Goal: Communication & Community: Participate in discussion

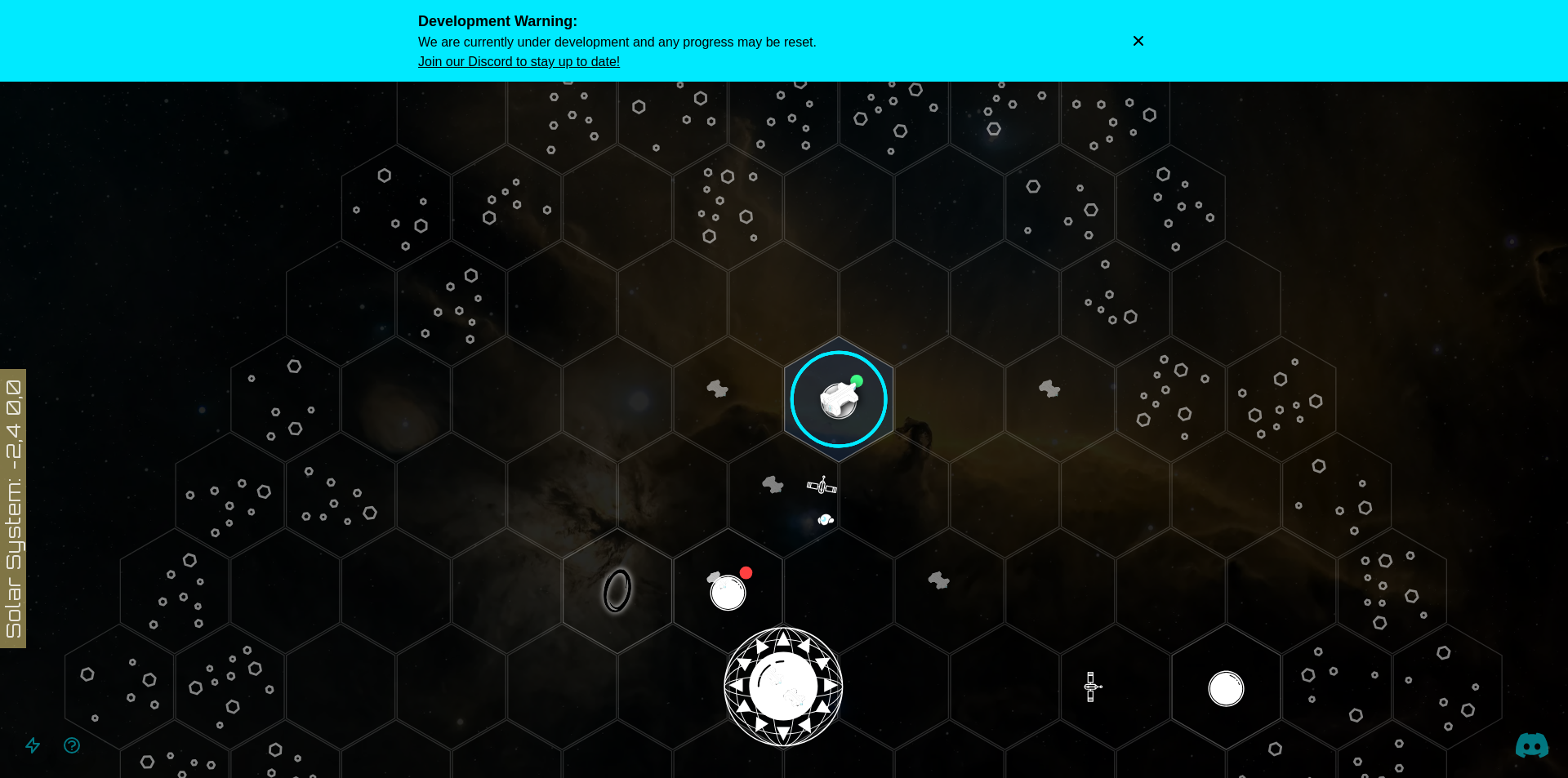
click at [1144, 39] on icon "Dismiss warning" at bounding box center [1138, 40] width 16 height 16
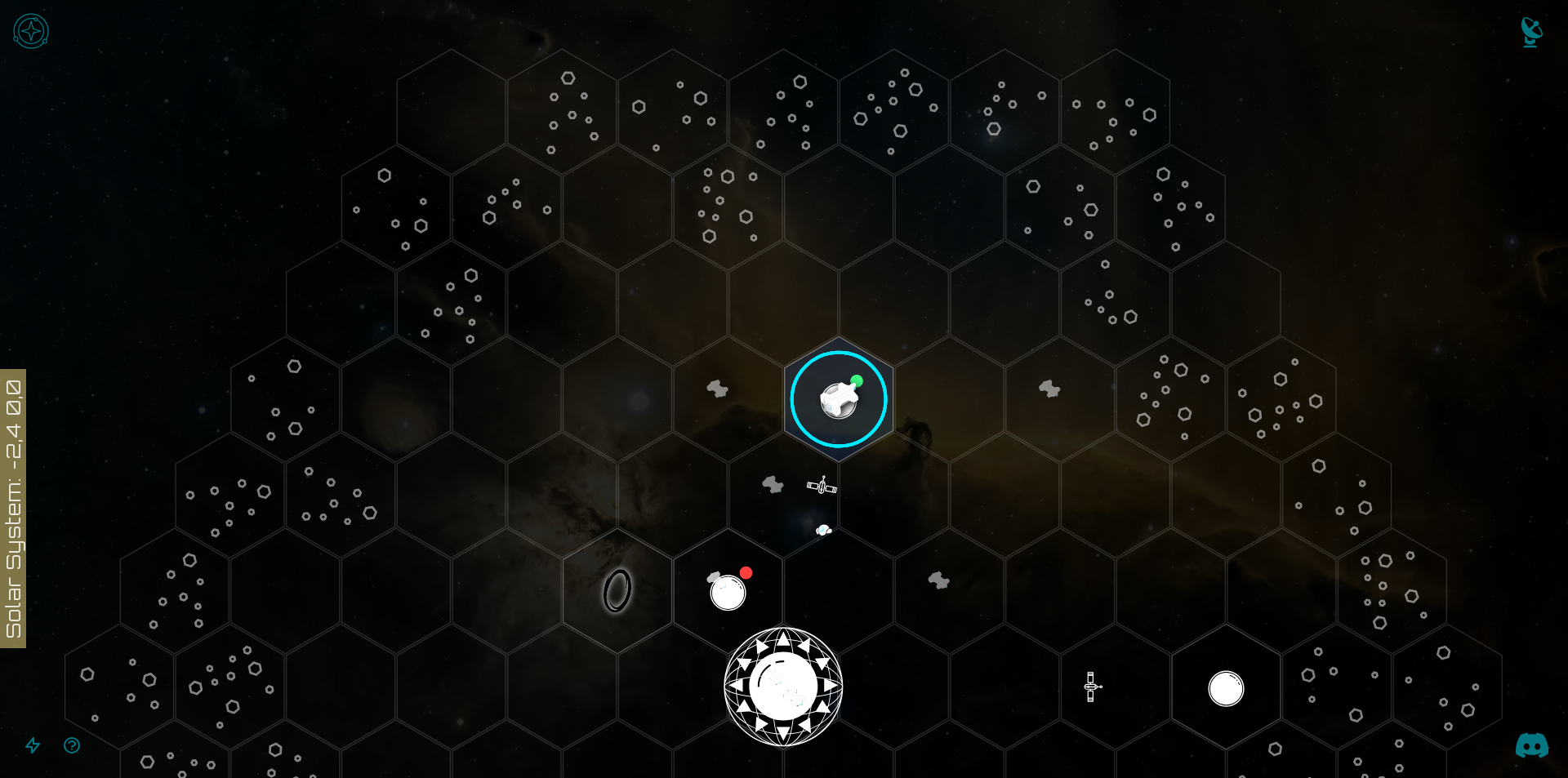
click at [852, 400] on image at bounding box center [839, 399] width 128 height 128
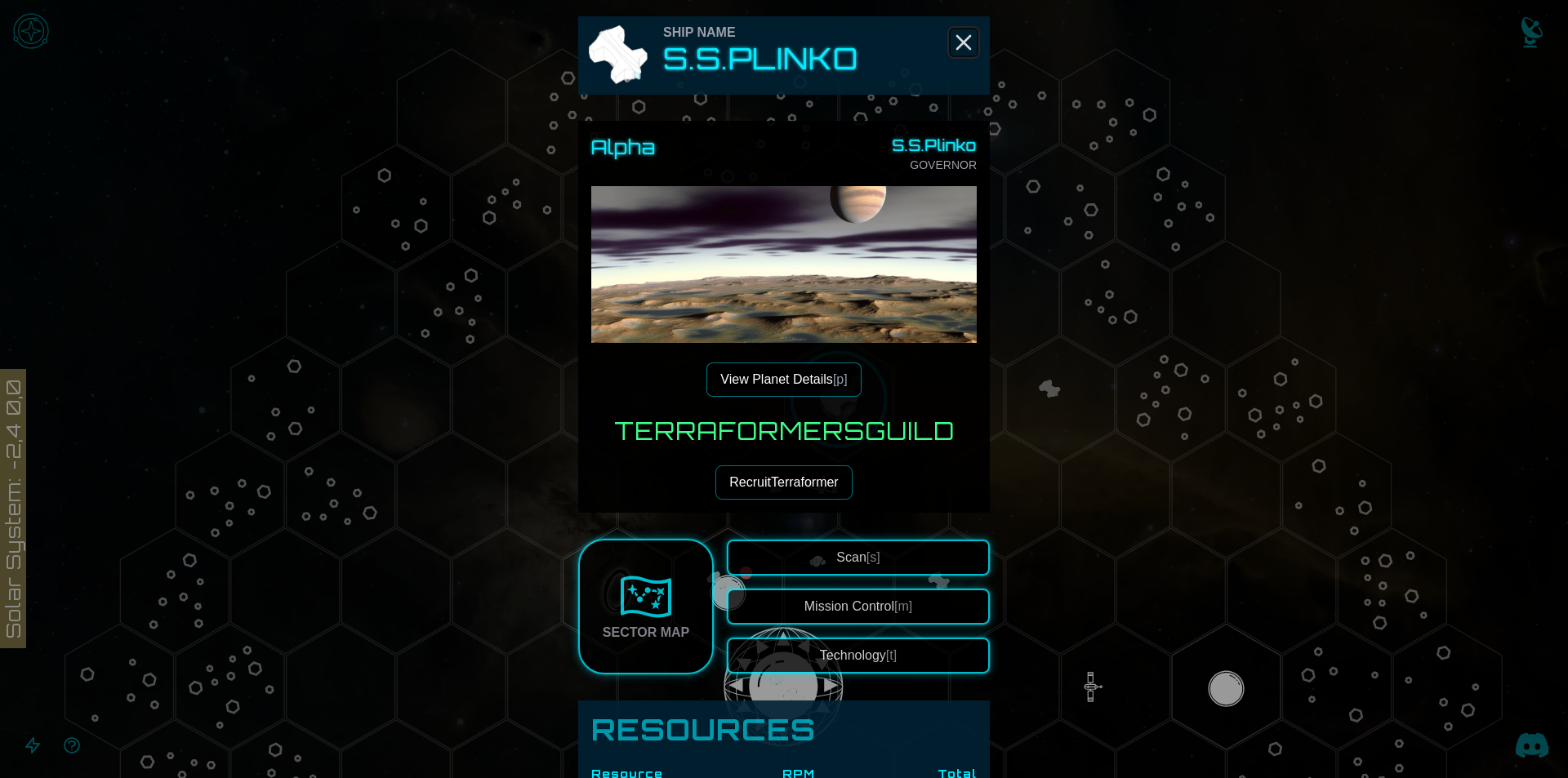
click at [963, 32] on icon "Close" at bounding box center [963, 42] width 26 height 26
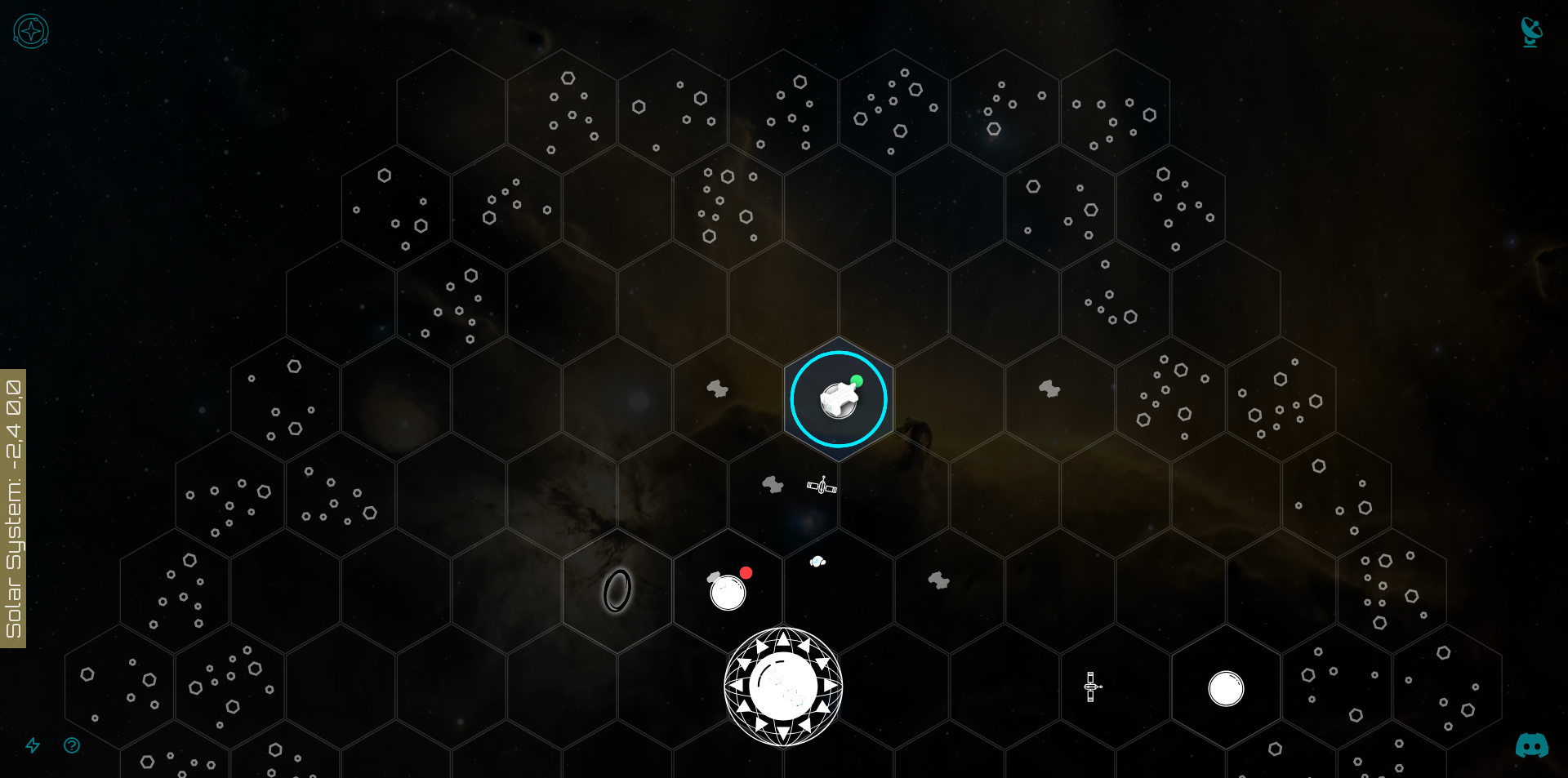
click at [27, 31] on img "Open game menu" at bounding box center [31, 31] width 49 height 49
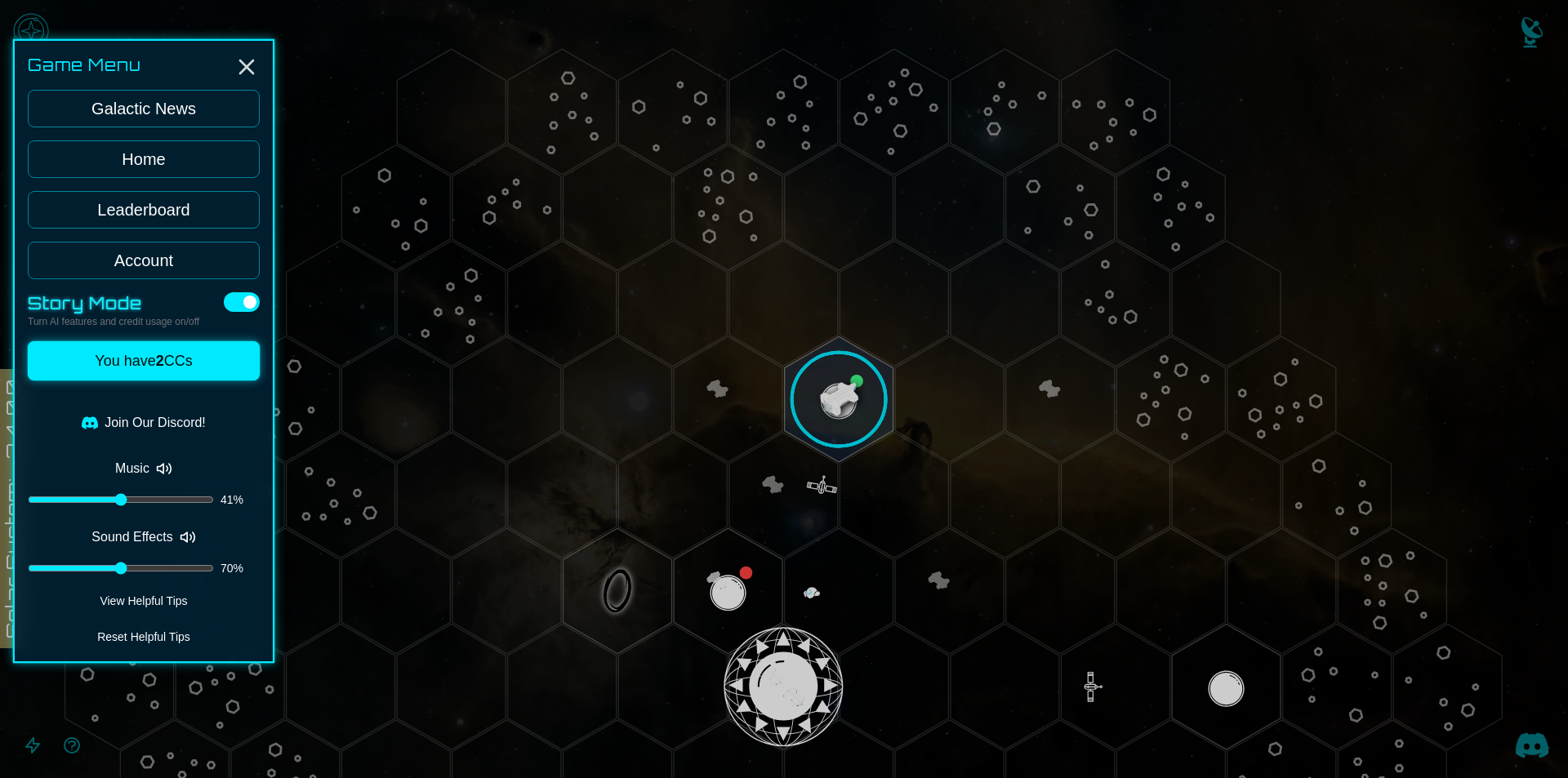
click at [197, 100] on link "Galactic News" at bounding box center [143, 108] width 232 height 37
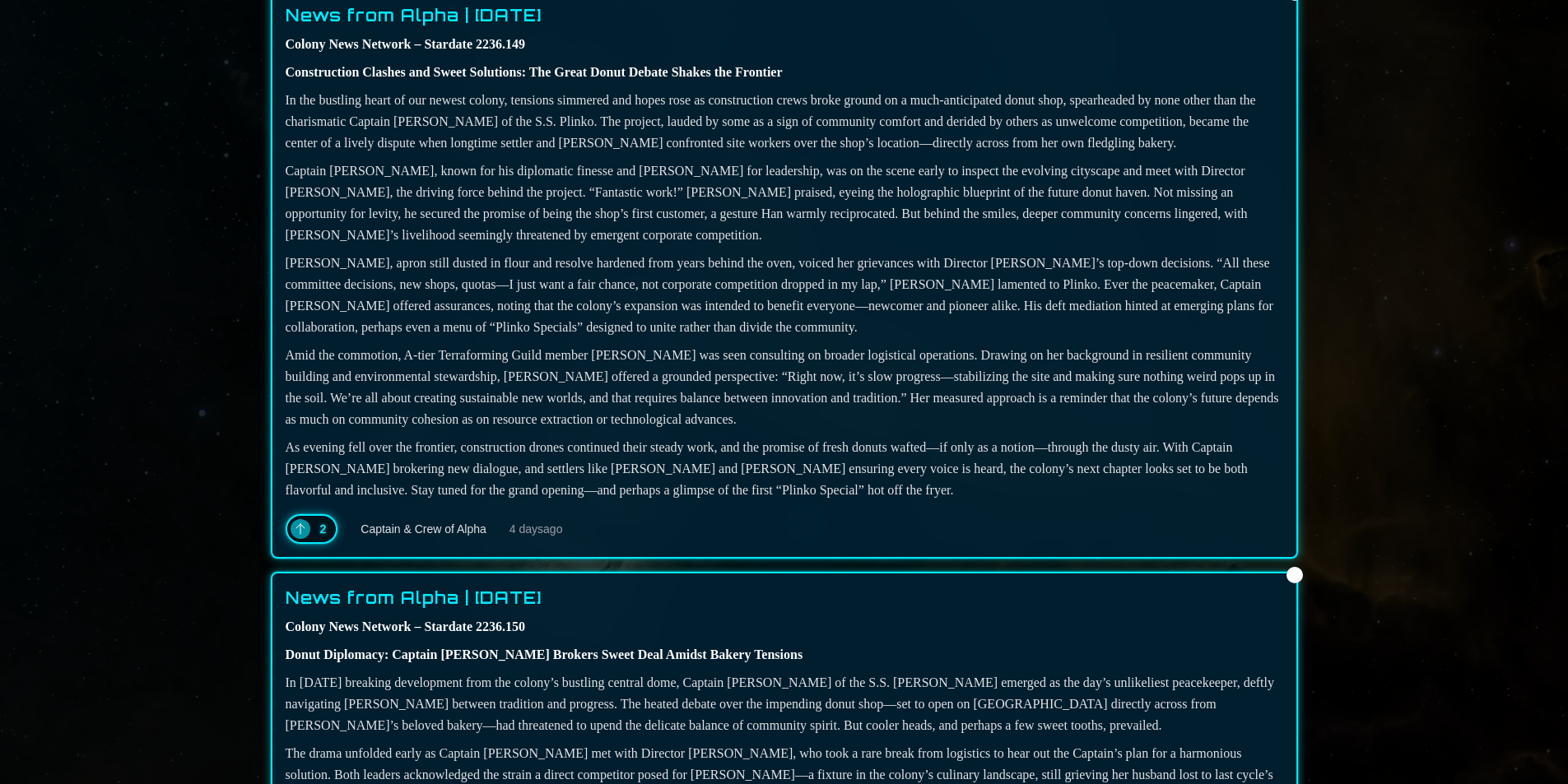
scroll to position [1168, 0]
click at [235, 231] on main "NU TIMES Get Your Galactic News Here Volume 1, Issue 1 • [DATE] News from [GEOG…" at bounding box center [784, 555] width 1568 height 3447
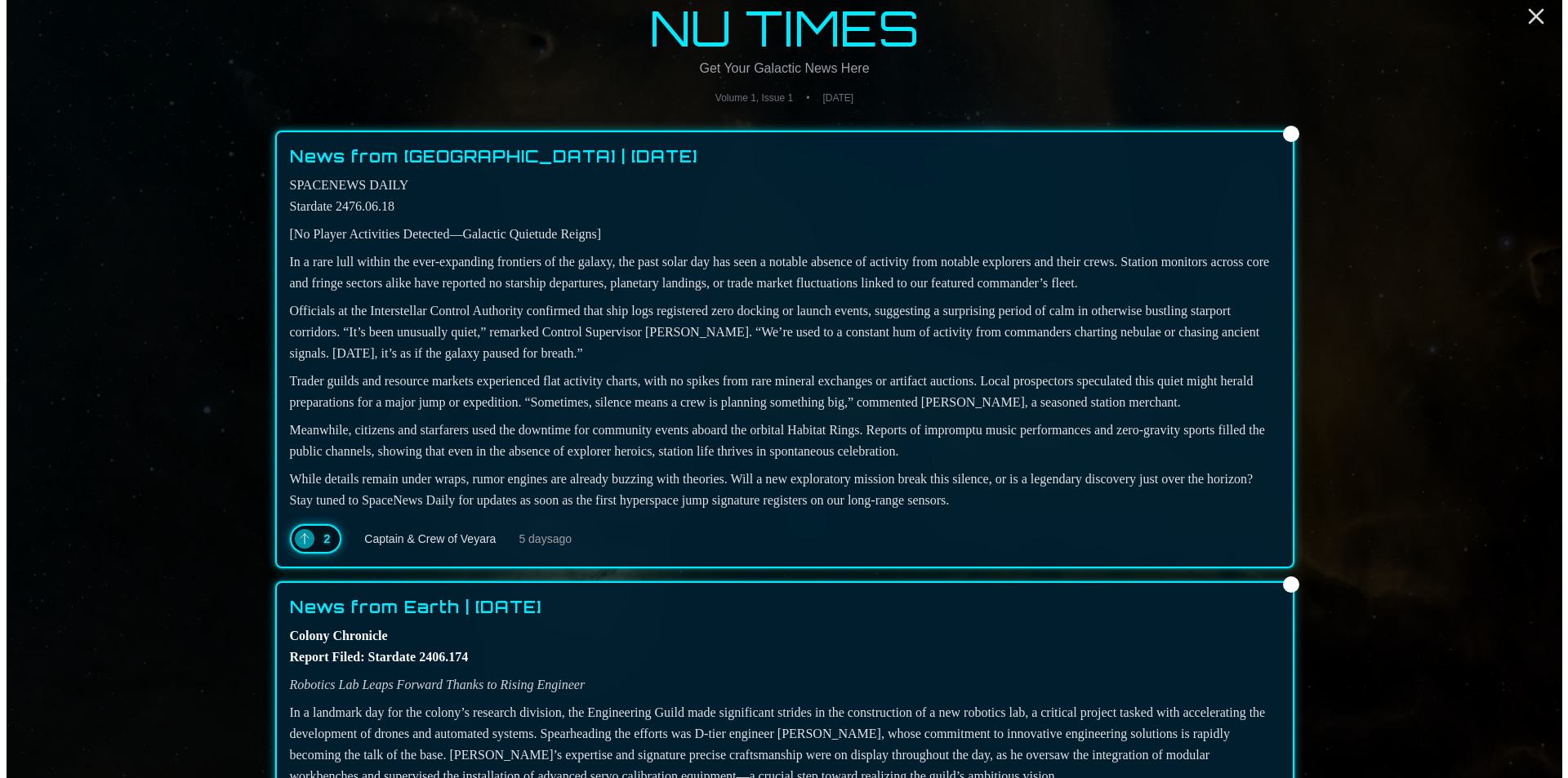
scroll to position [0, 0]
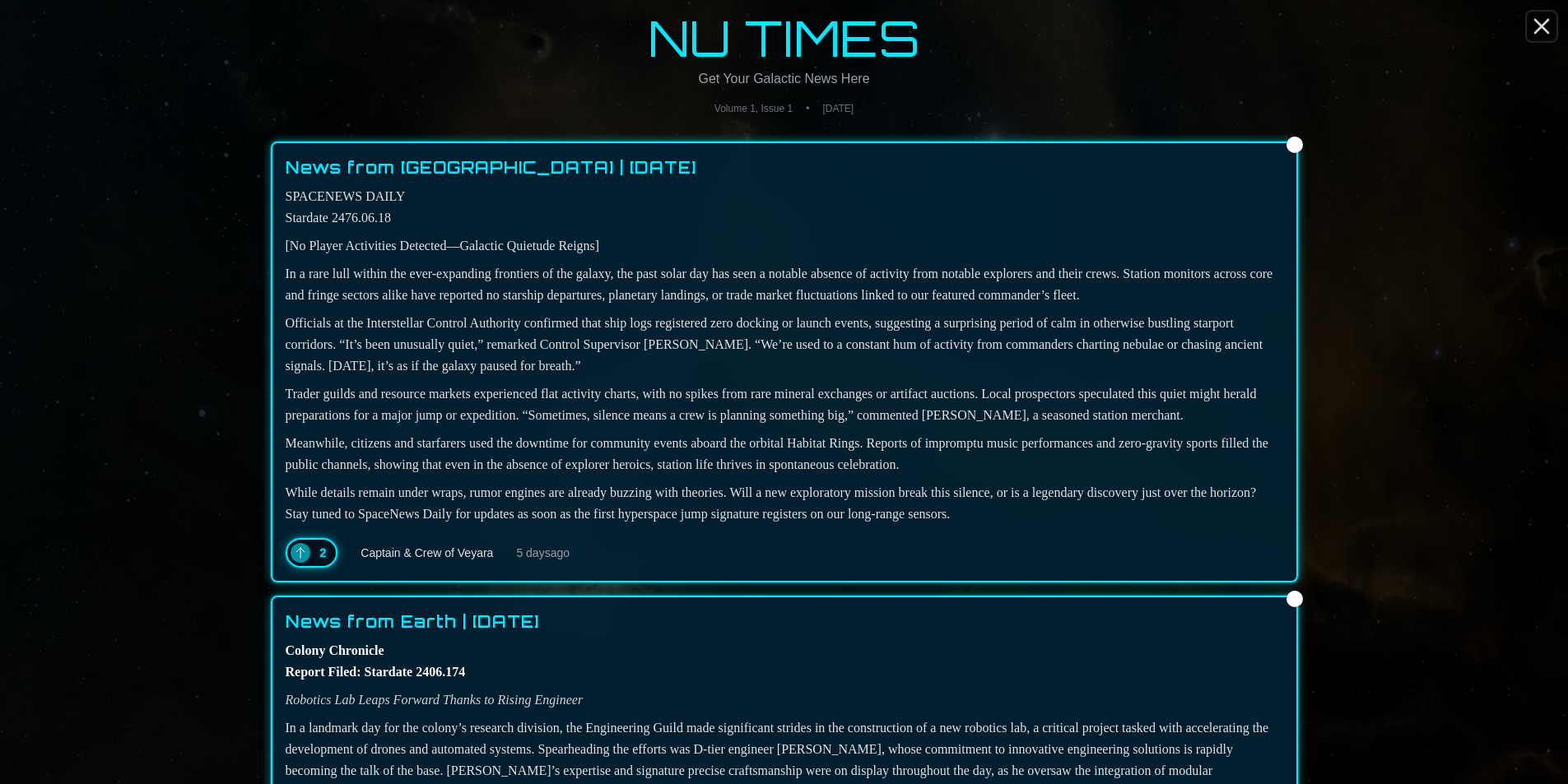
click at [1533, 26] on icon "Close" at bounding box center [1541, 26] width 26 height 26
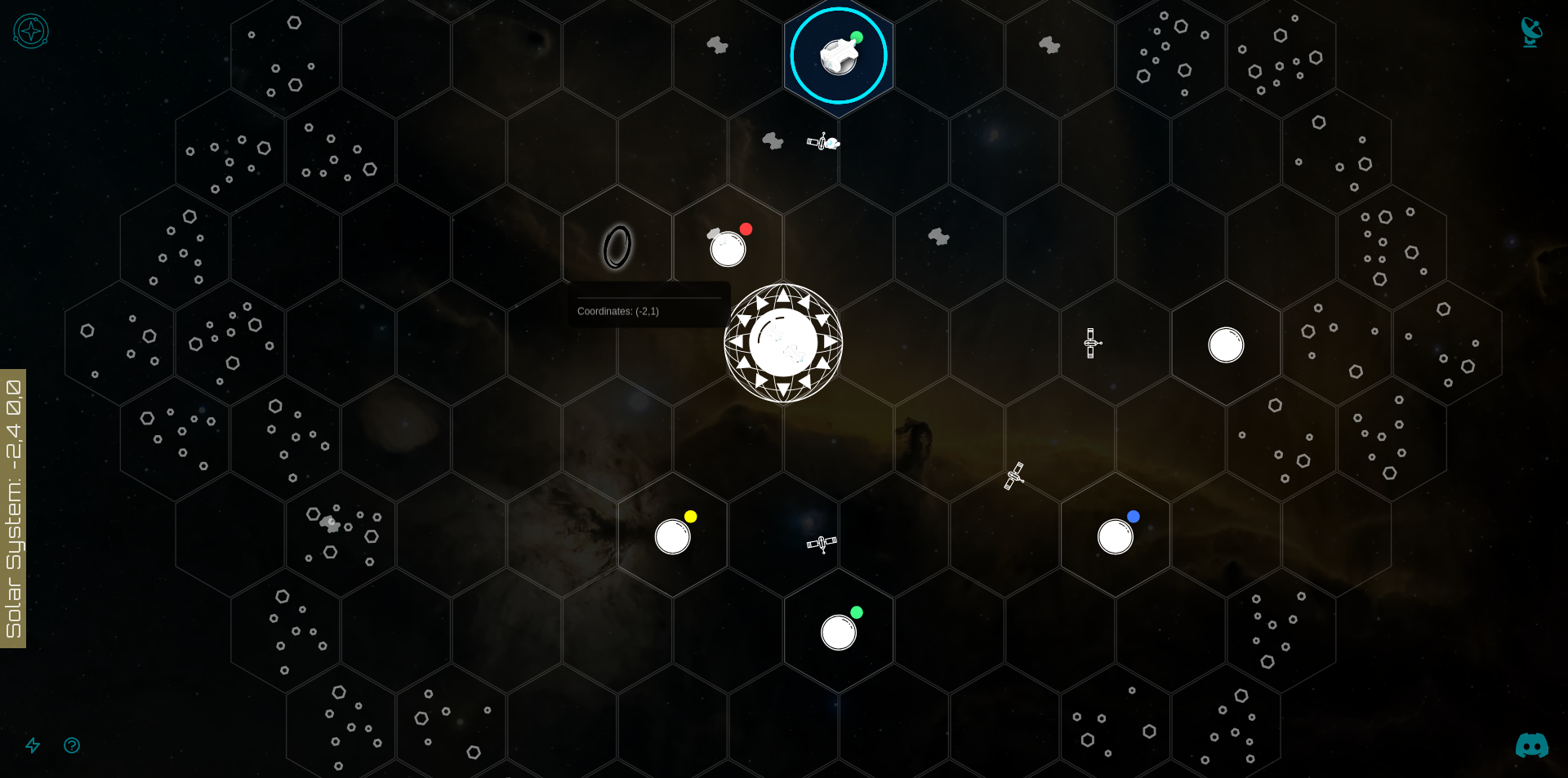
scroll to position [218, 0]
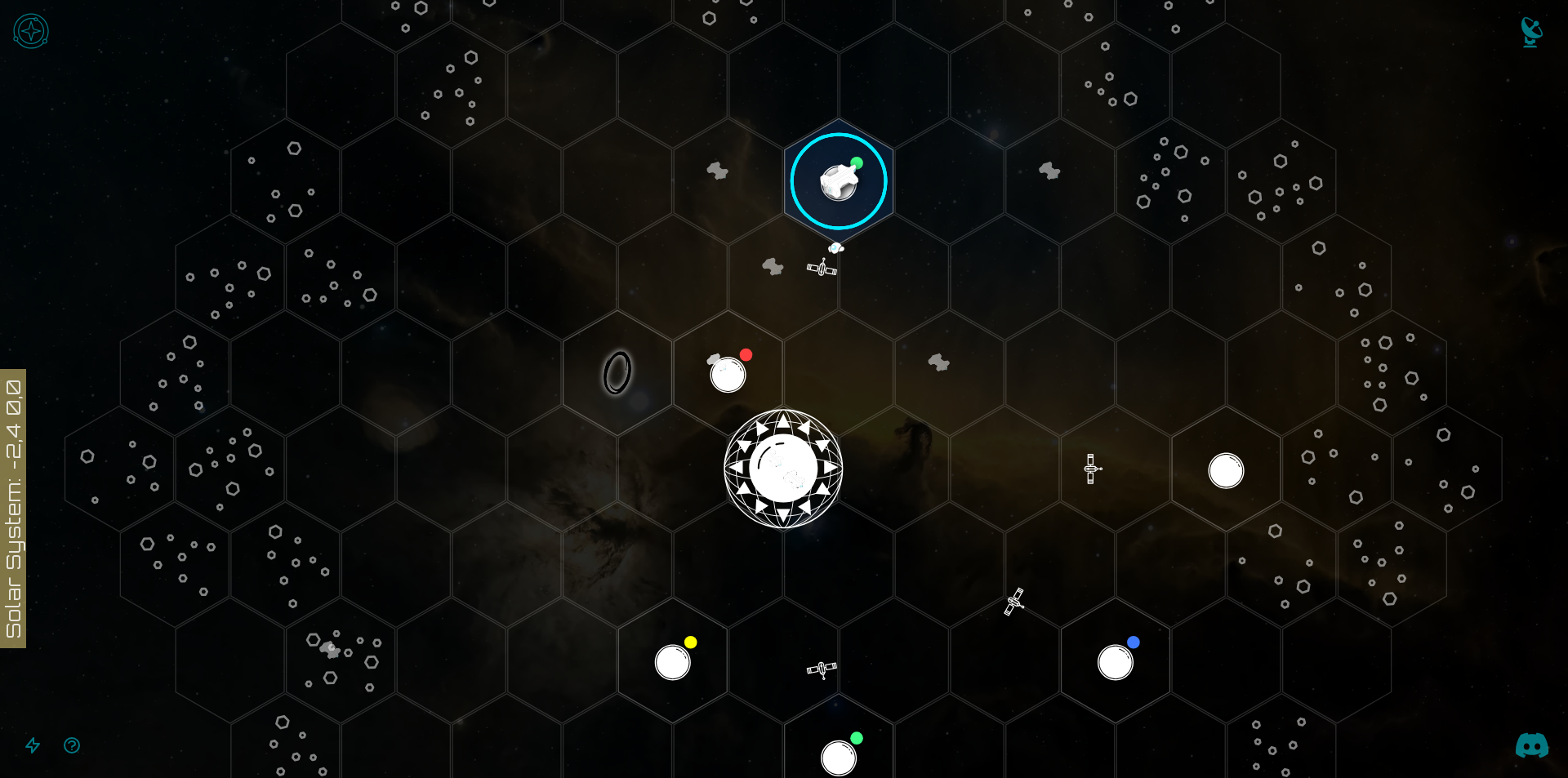
click at [834, 150] on image at bounding box center [839, 181] width 128 height 128
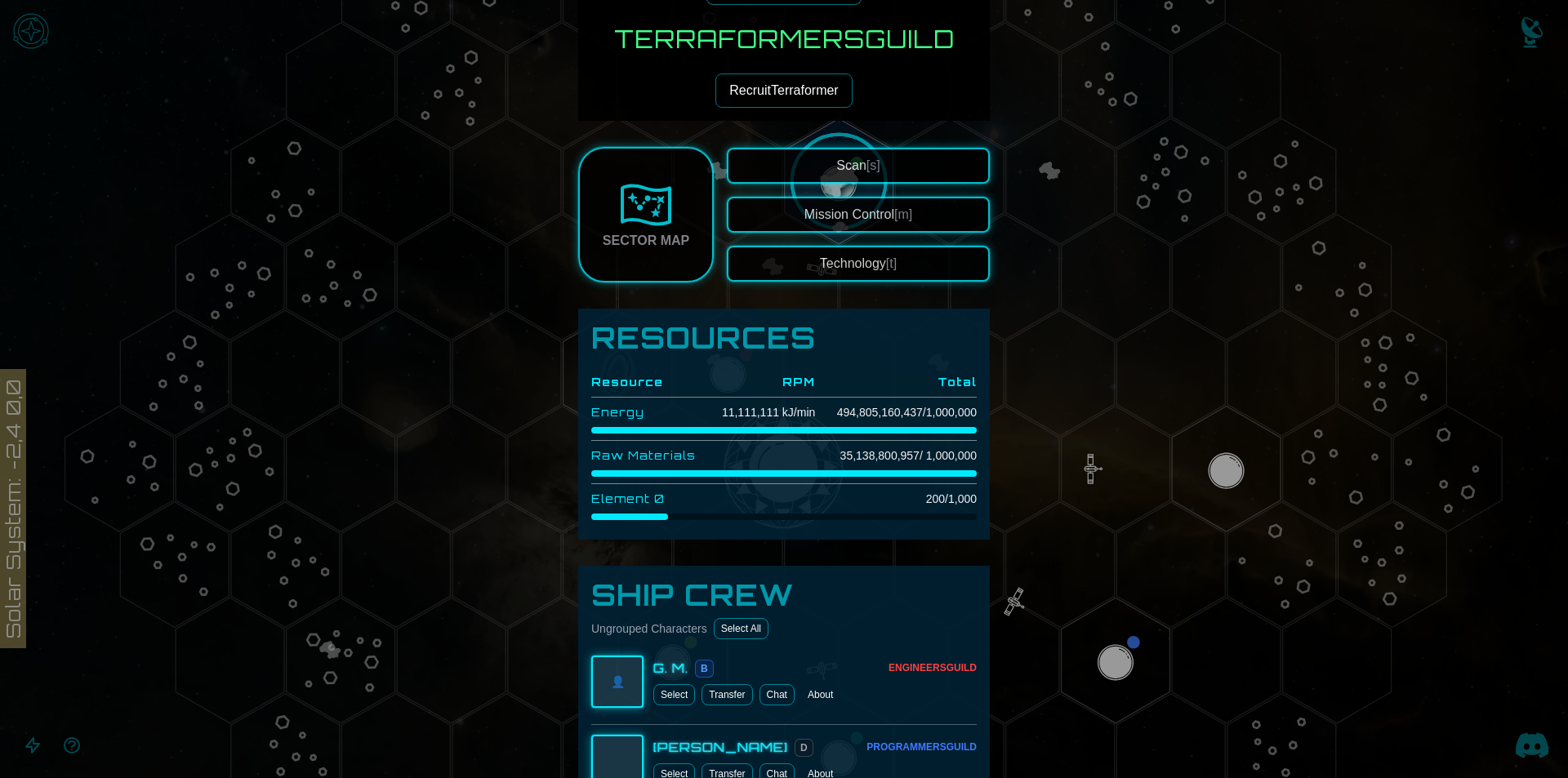
scroll to position [653, 0]
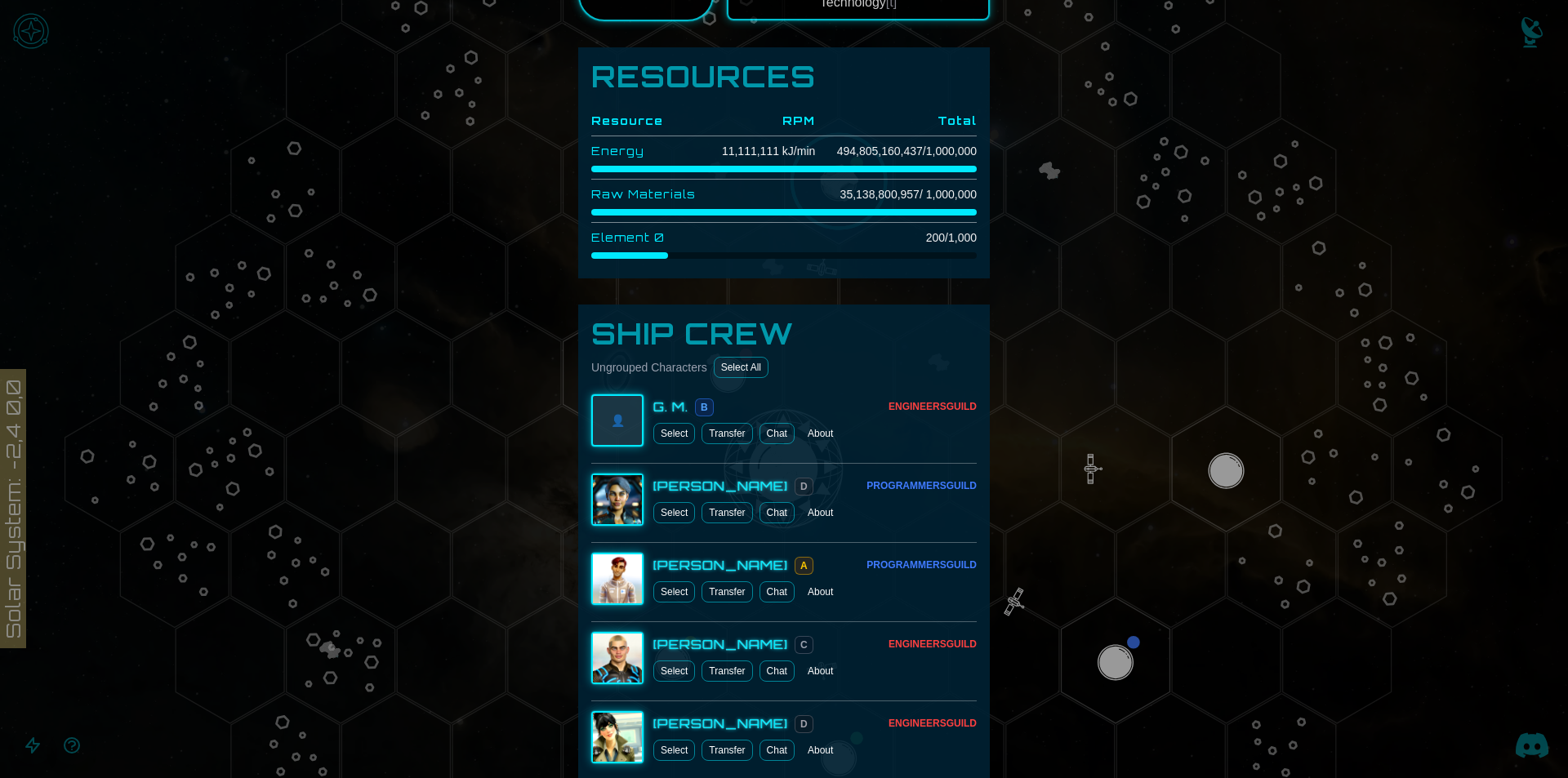
click at [771, 434] on link "Chat" at bounding box center [777, 434] width 35 height 21
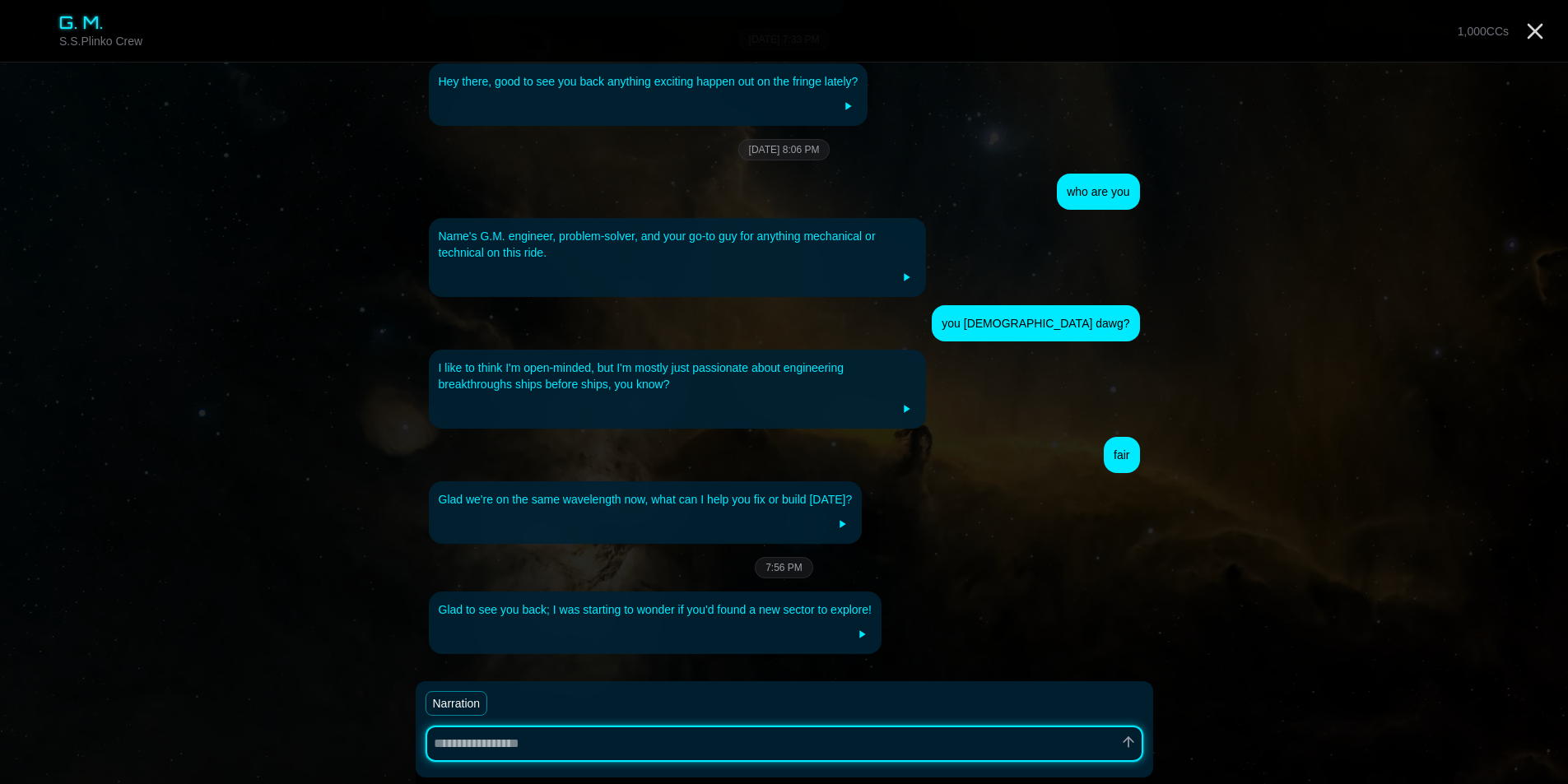
scroll to position [271, 0]
drag, startPoint x: 1528, startPoint y: 14, endPoint x: 1203, endPoint y: 151, distance: 352.7
click at [1203, 151] on main "G. M. S.S.Plinko Crew 1,000 CCs You stick out from the crowd I'm Mara, what bri…" at bounding box center [784, 257] width 1568 height 1055
click at [968, 348] on div "You stick out from the crowd I'm [PERSON_NAME], what brings you to the Orbital …" at bounding box center [785, 257] width 738 height 1055
click at [1546, 32] on icon "Close" at bounding box center [1534, 31] width 26 height 26
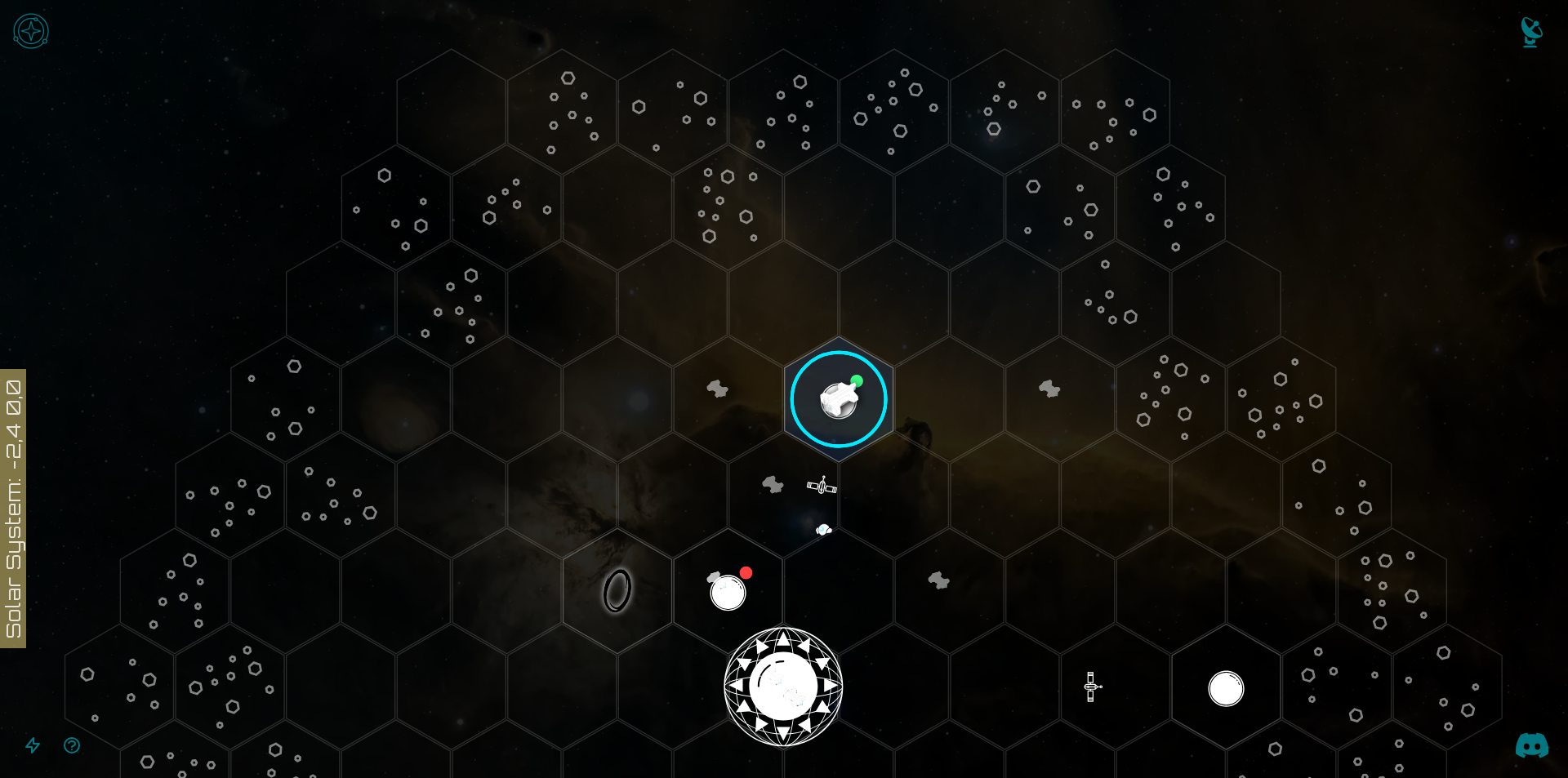
click at [818, 400] on image at bounding box center [839, 399] width 128 height 128
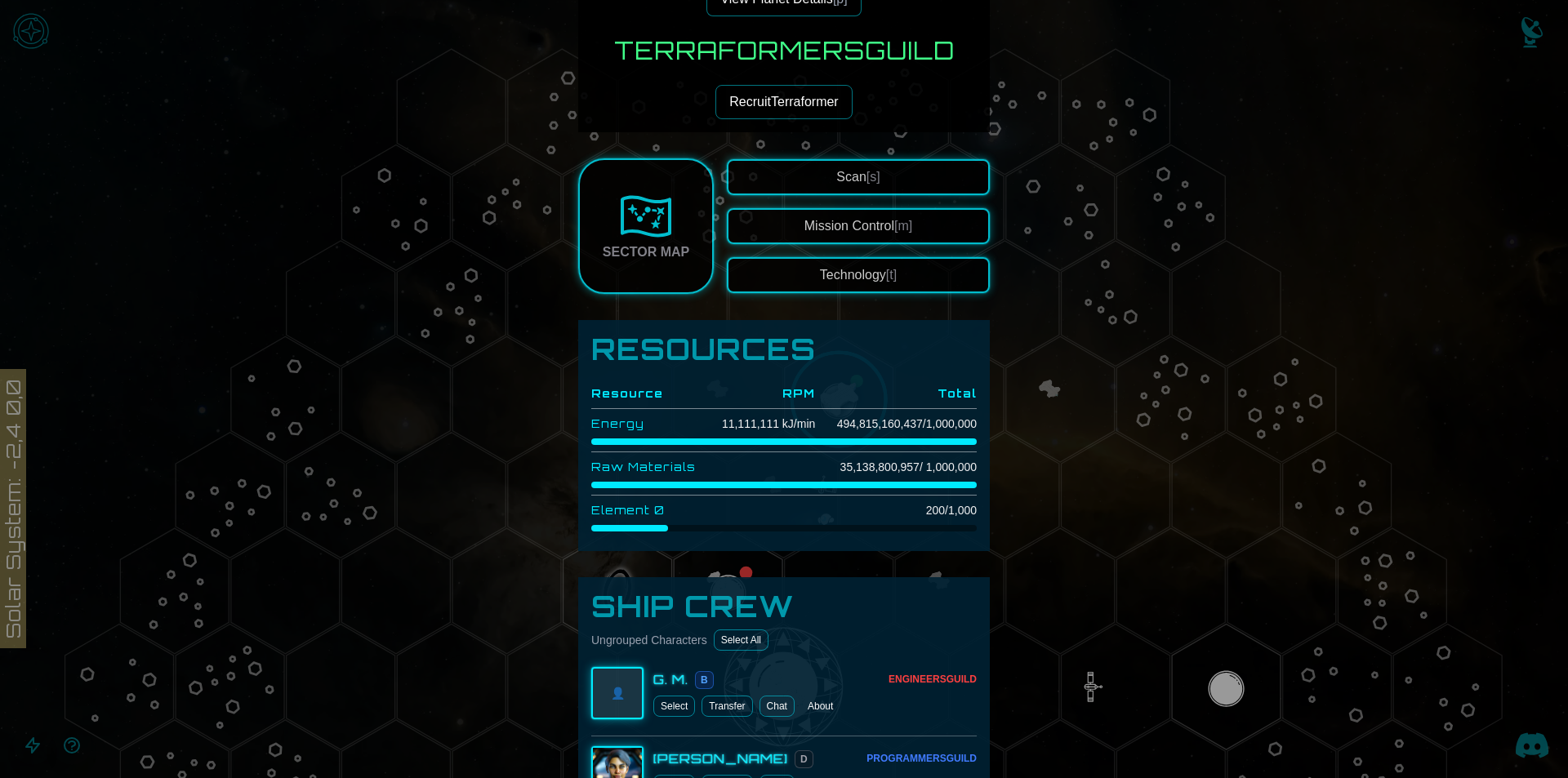
scroll to position [544, 0]
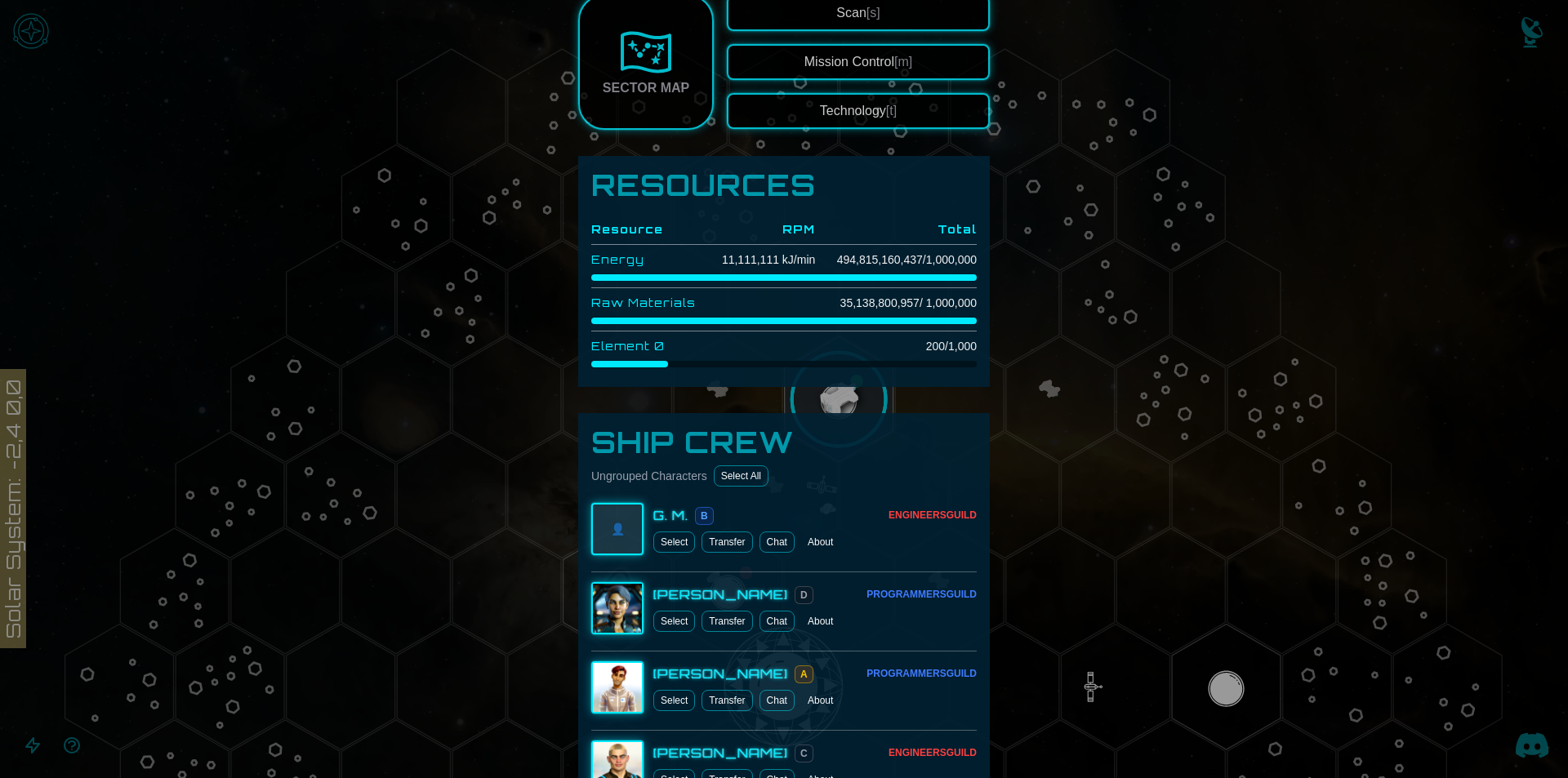
click at [762, 540] on link "Chat" at bounding box center [777, 543] width 35 height 21
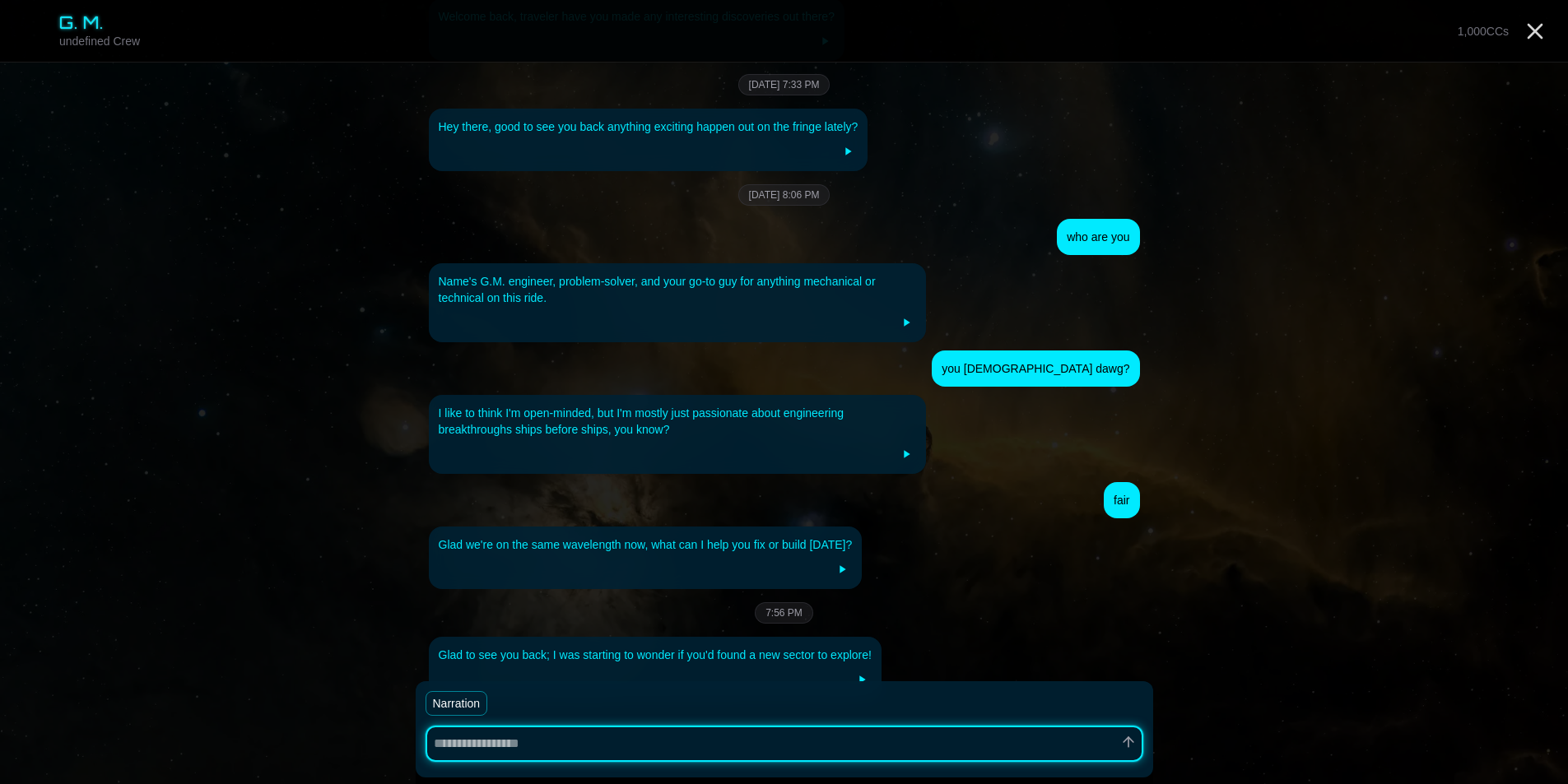
scroll to position [271, 0]
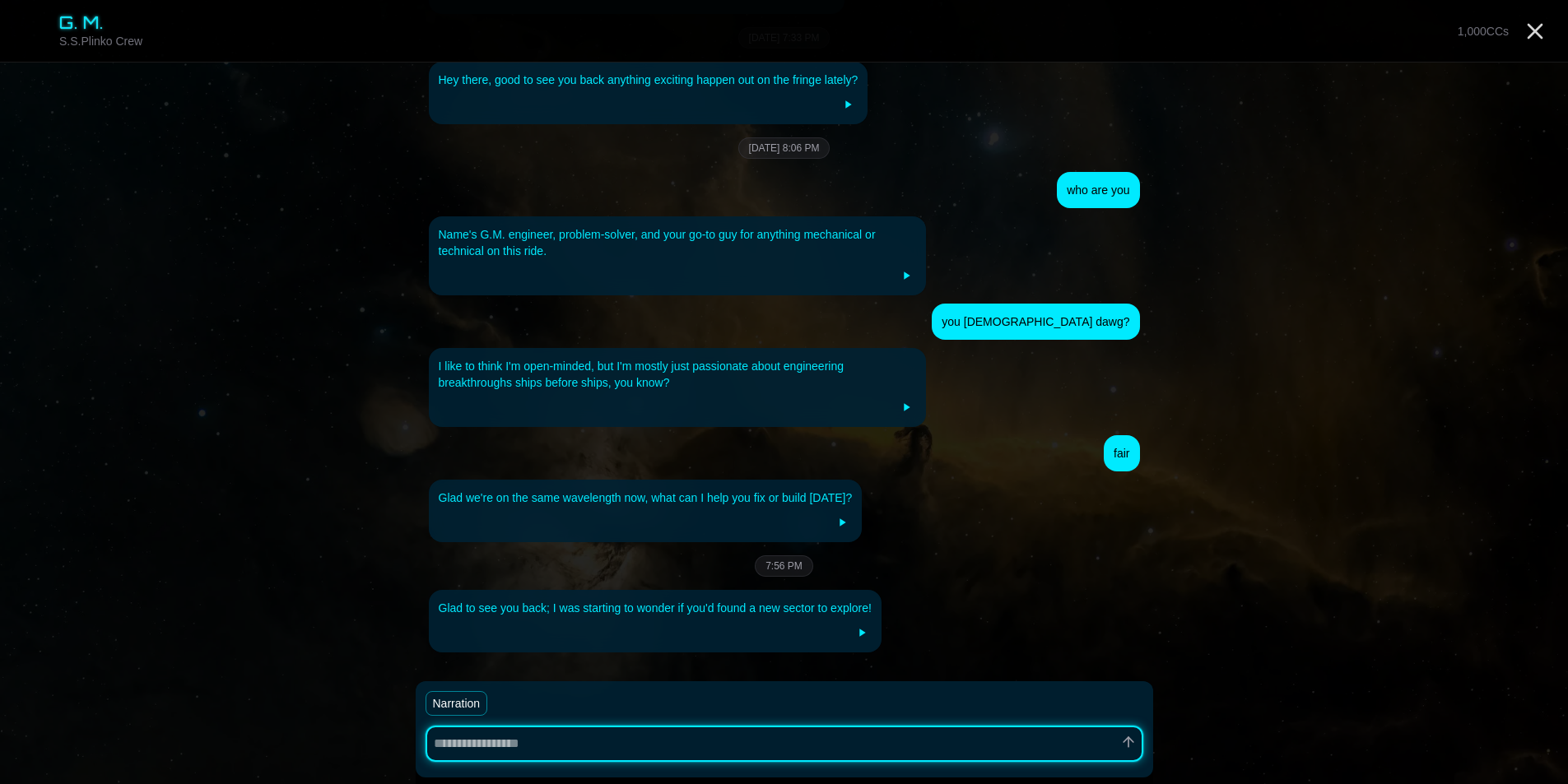
type textarea "*"
click at [1533, 32] on line "Close" at bounding box center [1535, 32] width 13 height 13
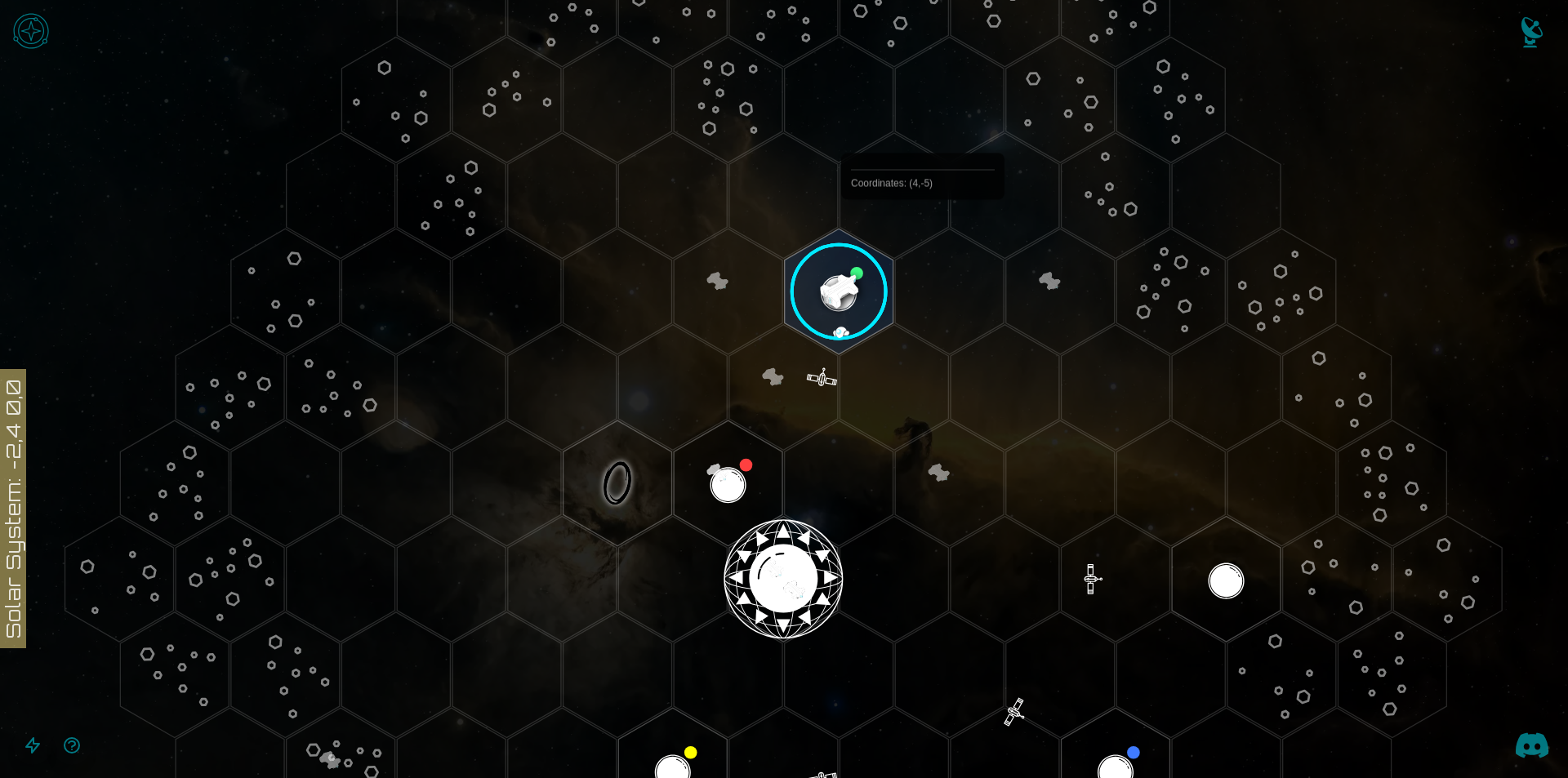
scroll to position [109, 0]
click at [812, 300] on image at bounding box center [839, 291] width 128 height 128
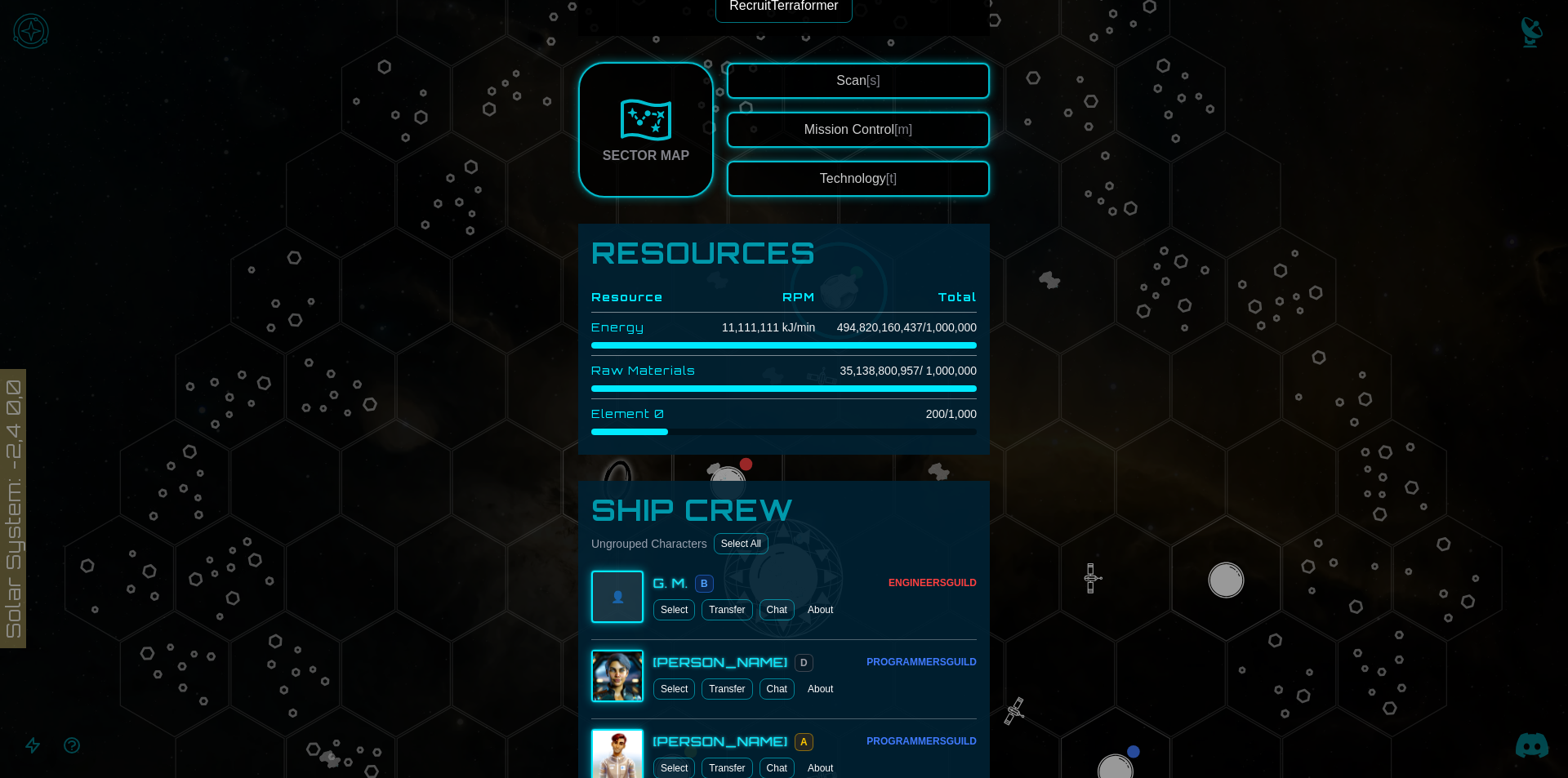
scroll to position [334, 0]
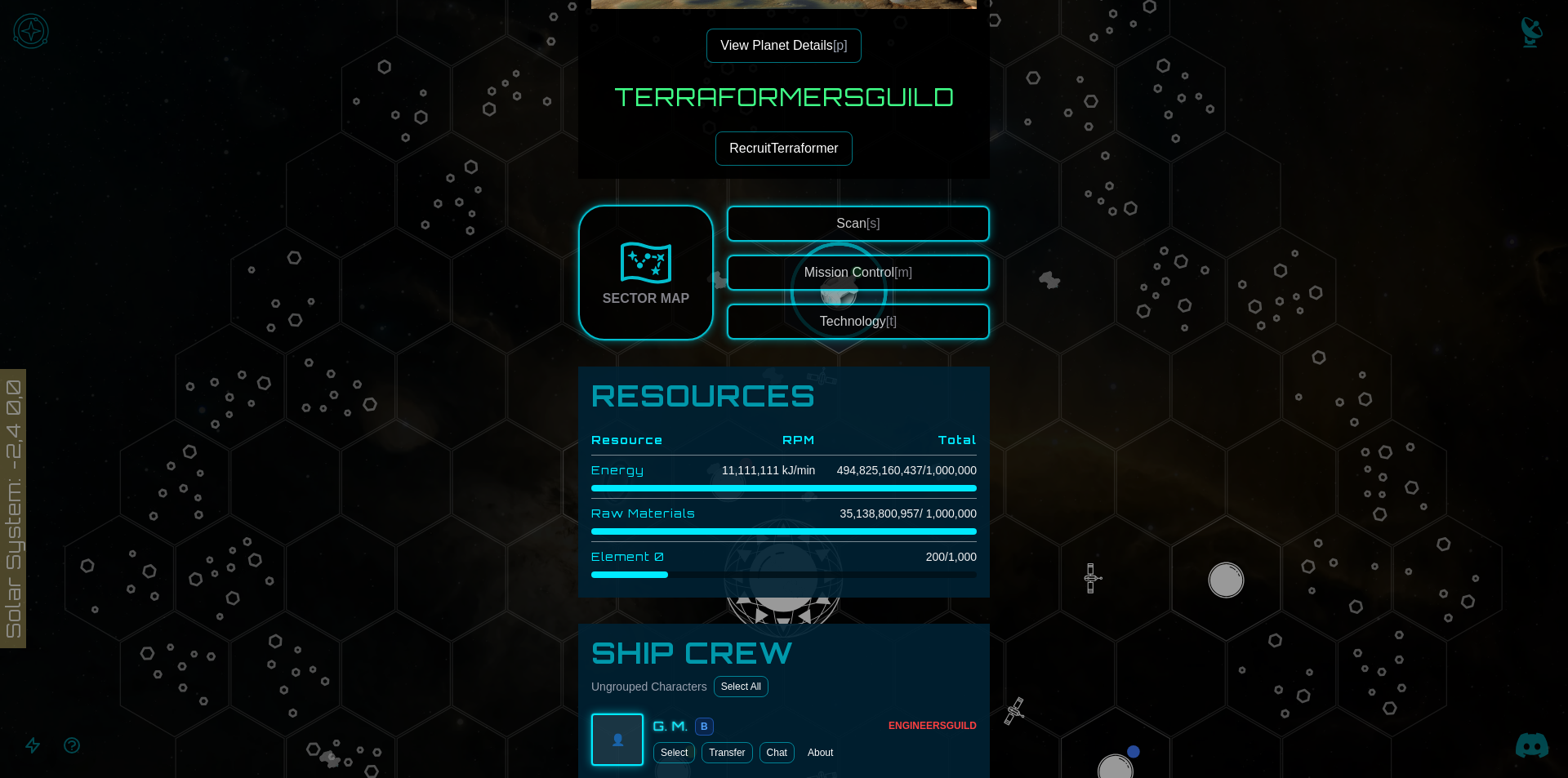
click at [1158, 402] on div at bounding box center [784, 389] width 1568 height 778
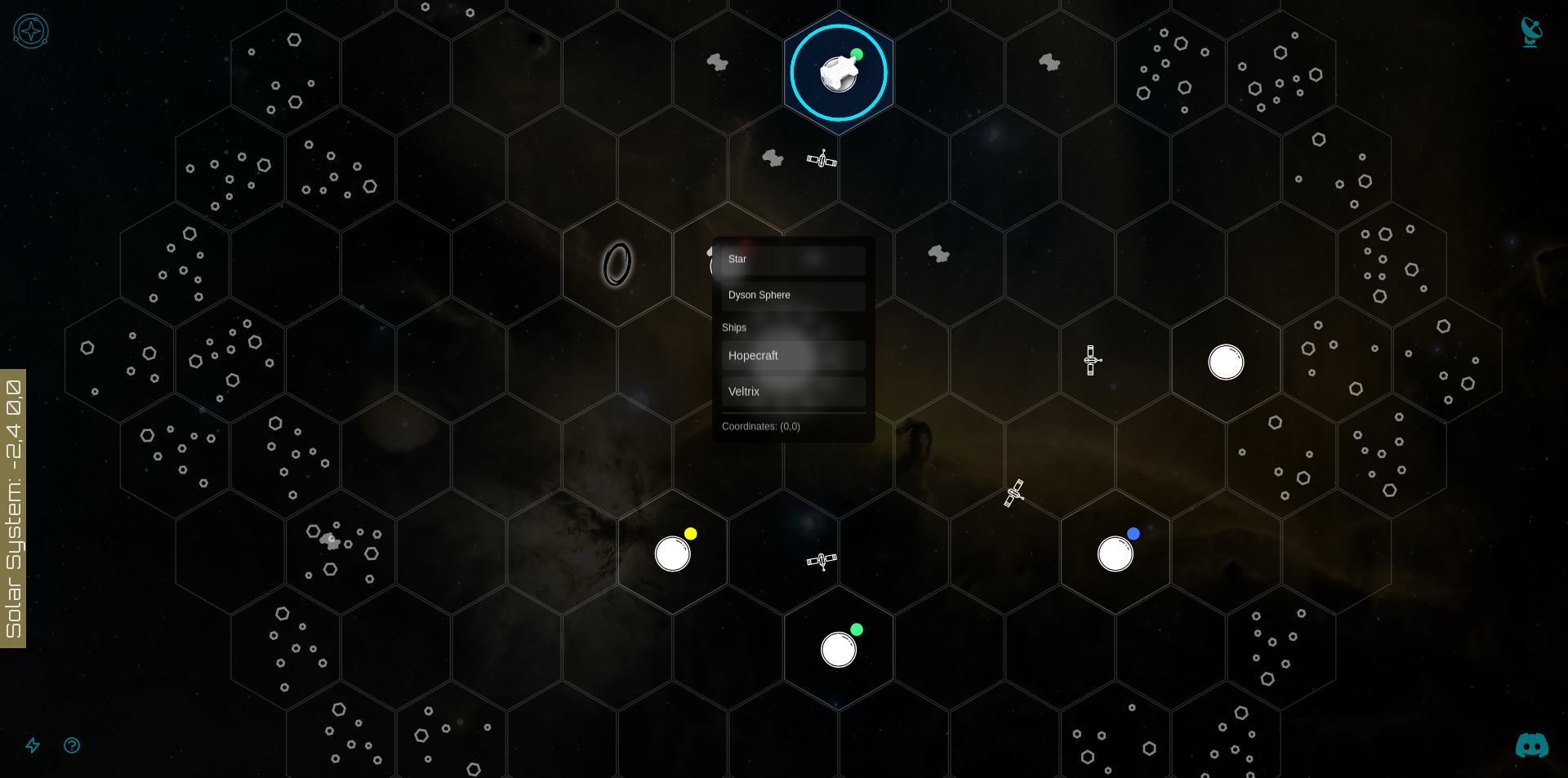
scroll to position [436, 0]
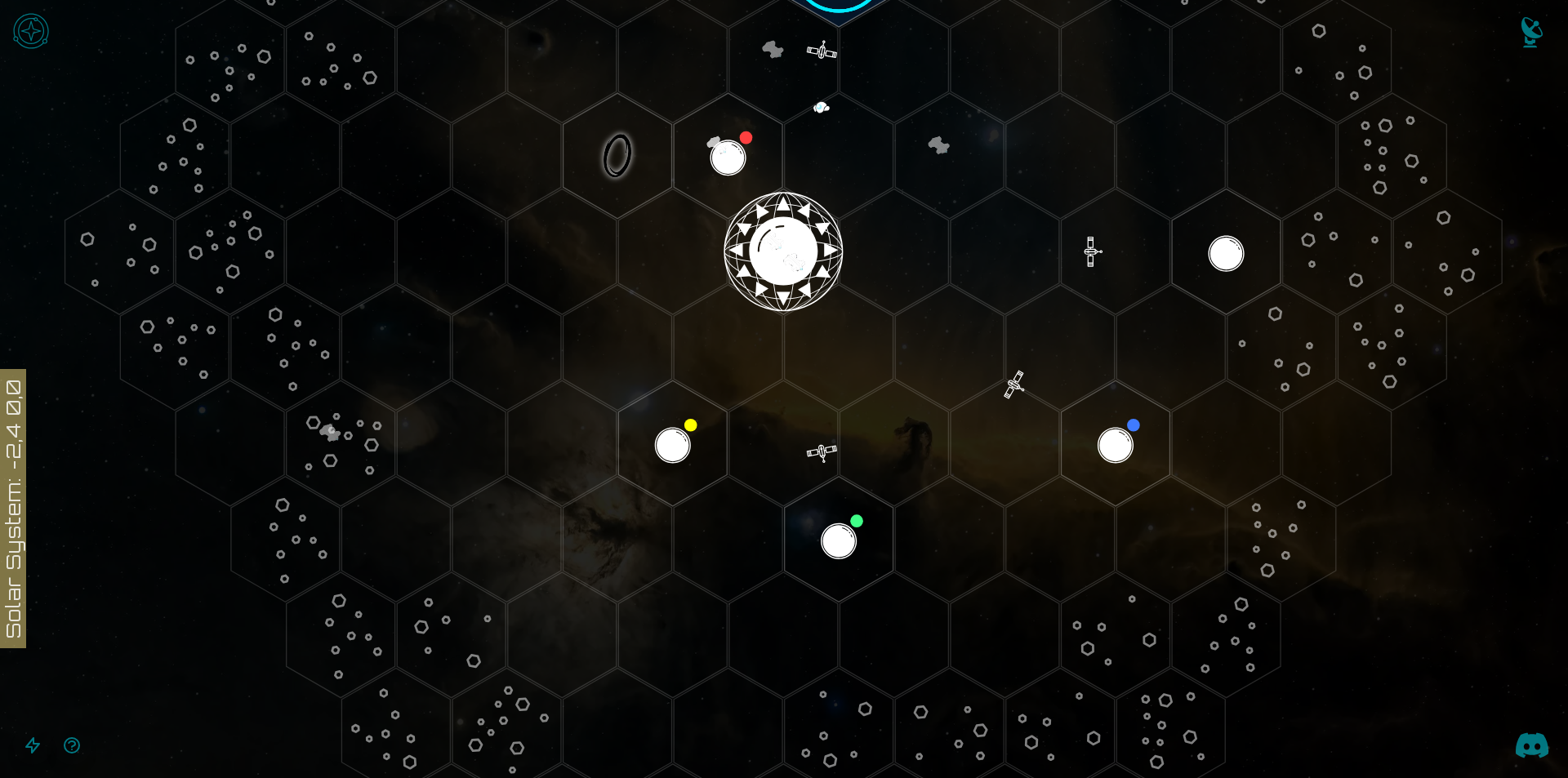
click at [39, 42] on img "Open game menu" at bounding box center [31, 31] width 49 height 49
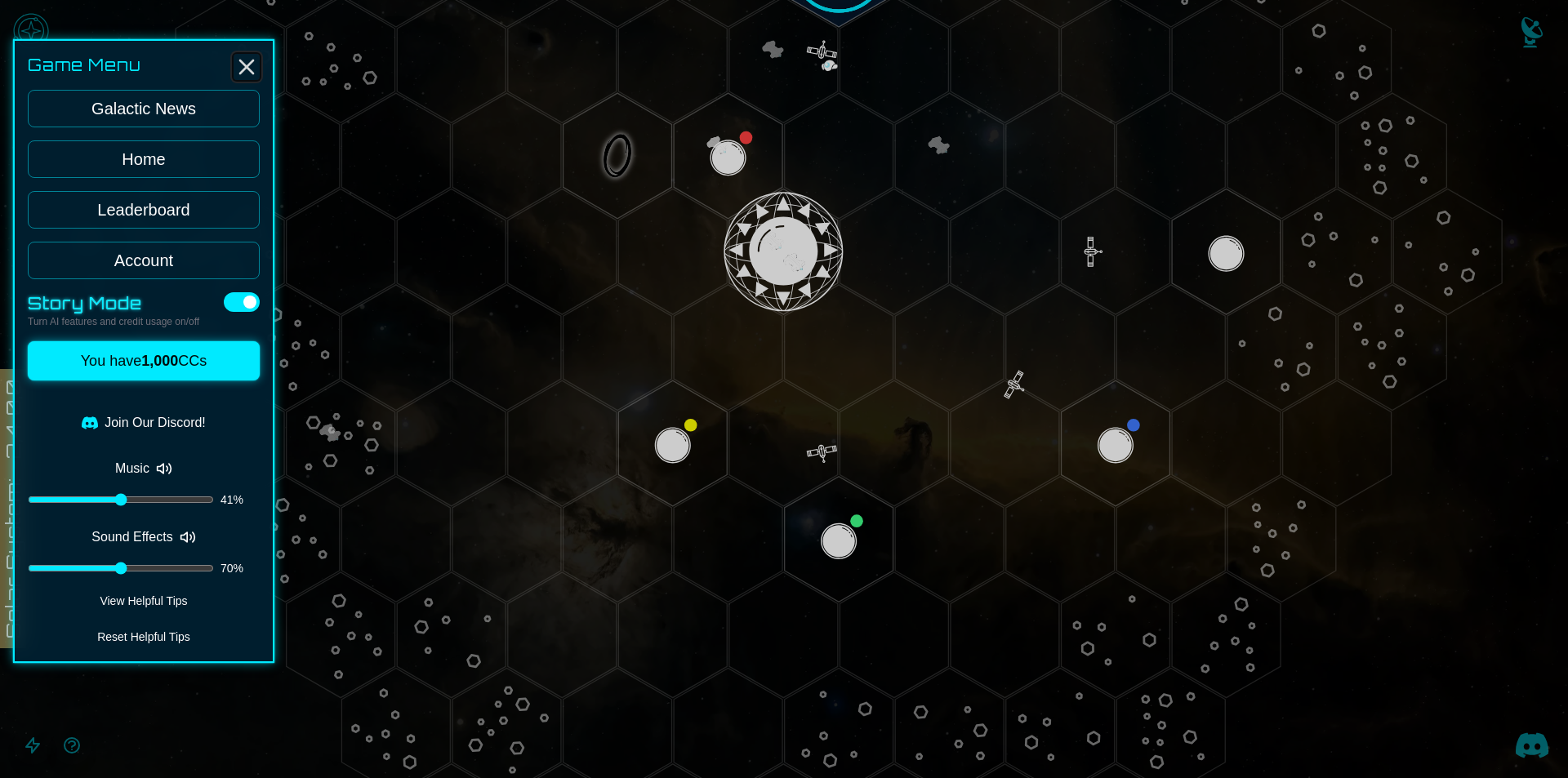
click at [247, 71] on icon "Close" at bounding box center [246, 67] width 26 height 26
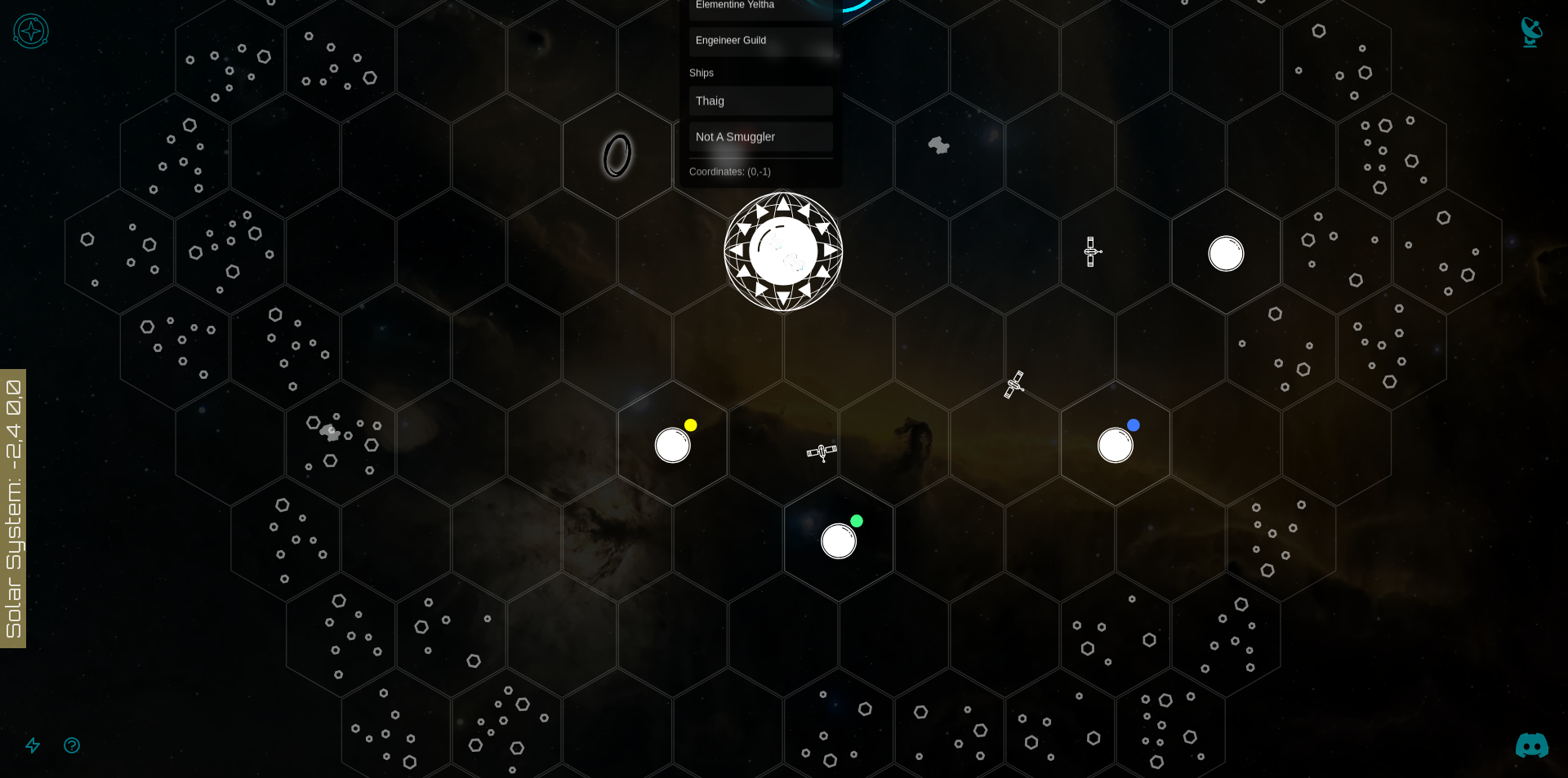
scroll to position [218, 0]
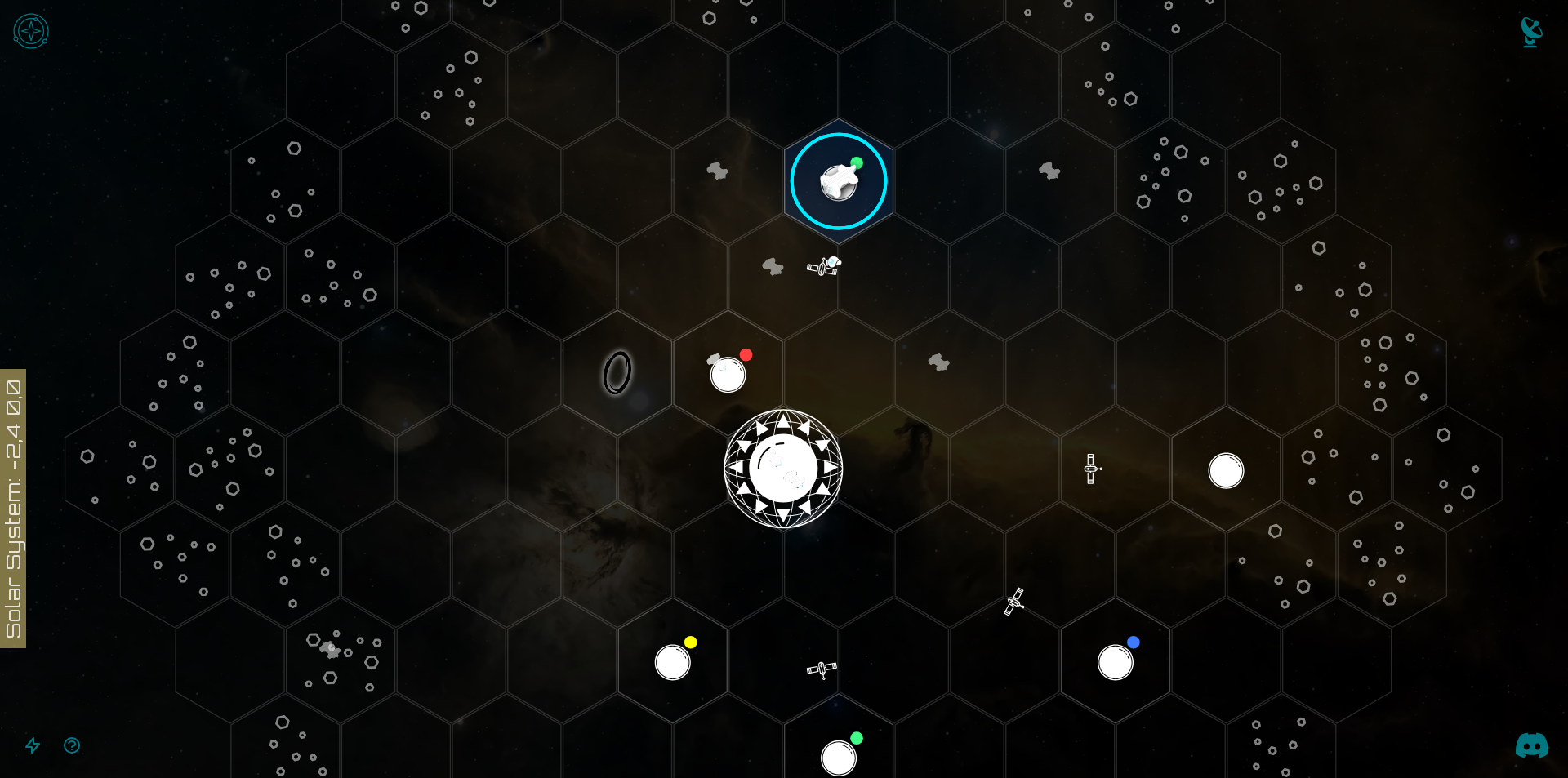
click at [852, 174] on image at bounding box center [839, 181] width 128 height 128
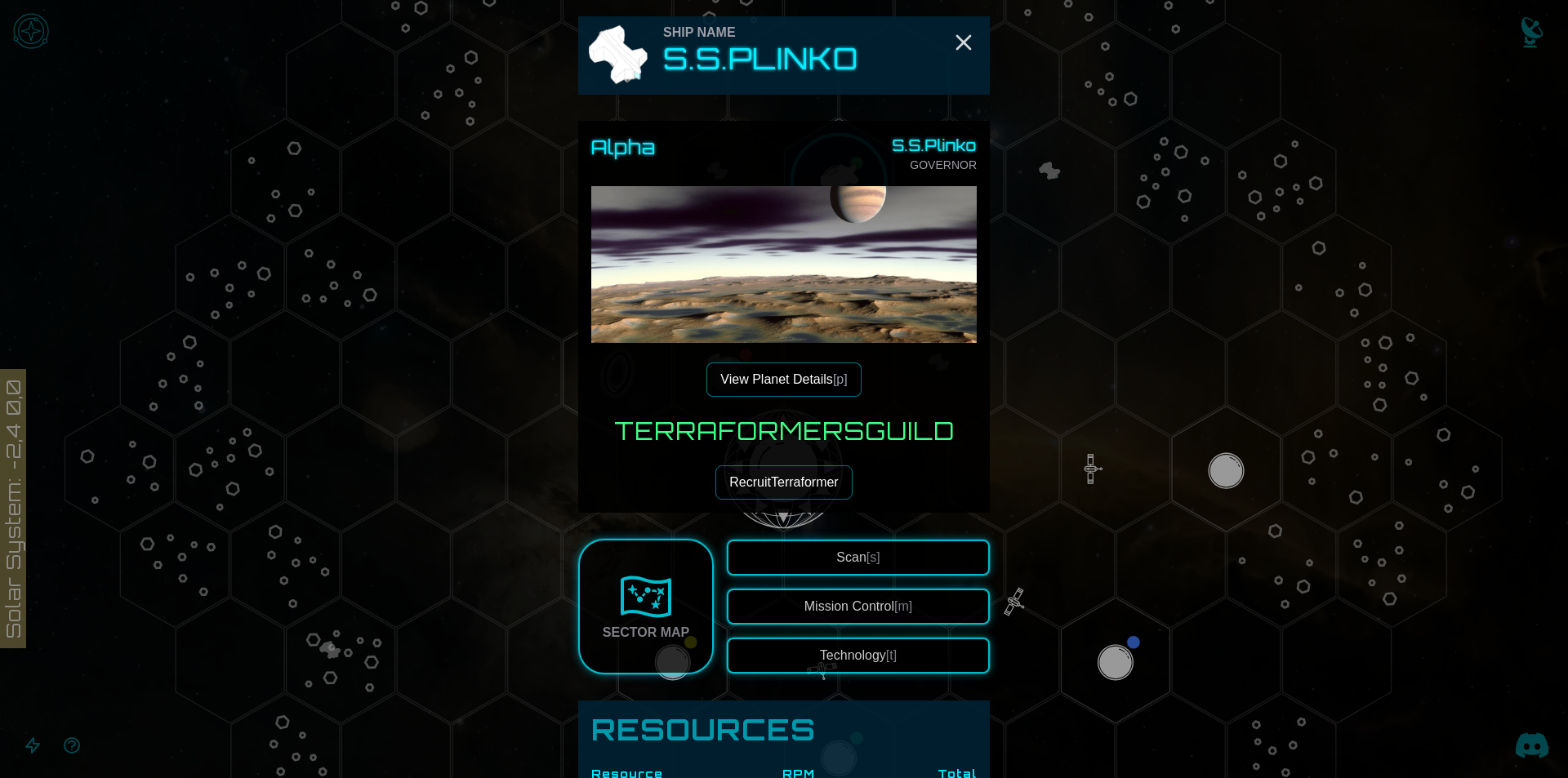
click at [889, 303] on img at bounding box center [784, 379] width 385 height 385
click at [804, 366] on button "View Planet Details [p]" at bounding box center [784, 379] width 154 height 34
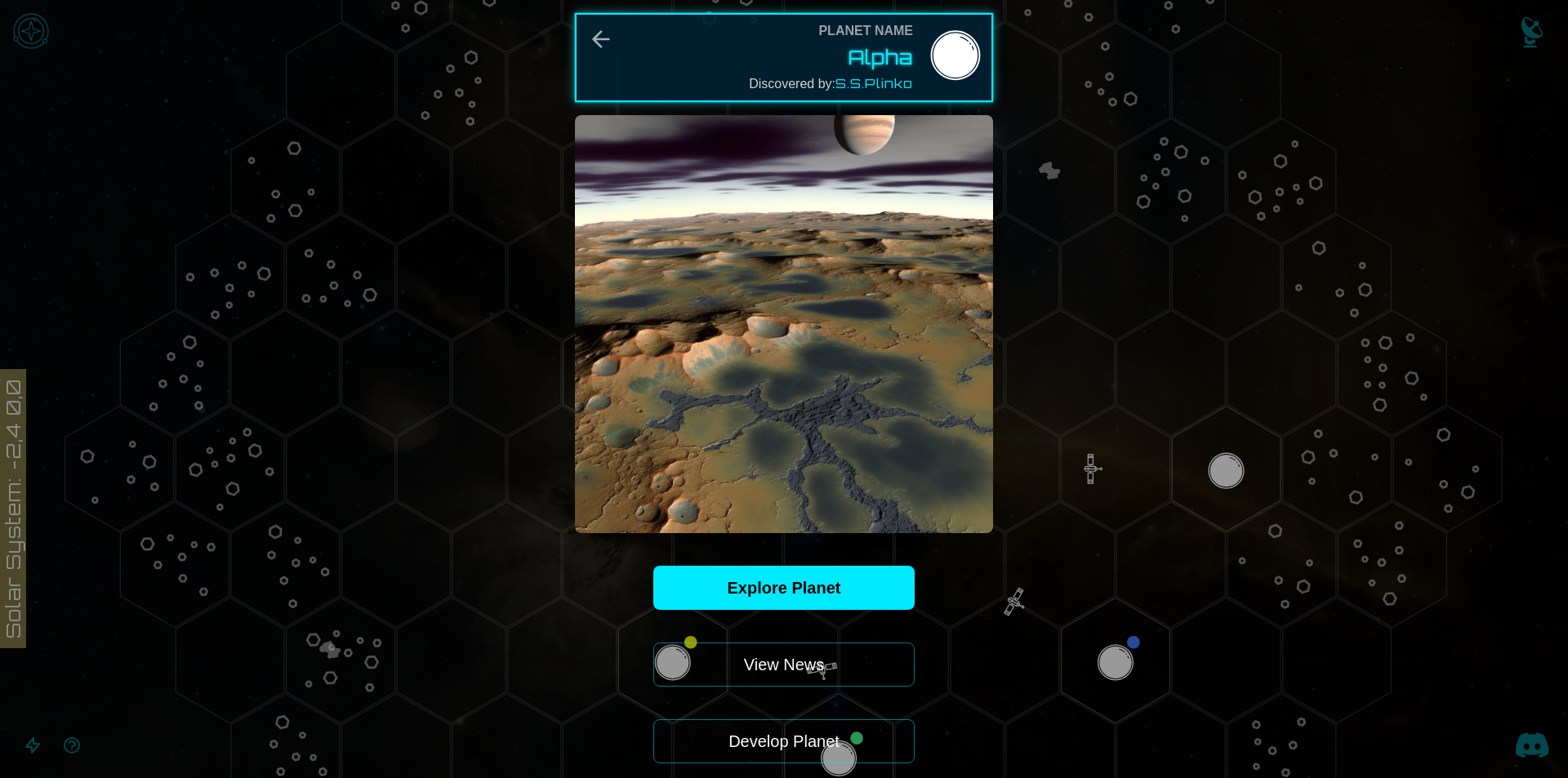
click at [1093, 352] on div at bounding box center [784, 389] width 1568 height 778
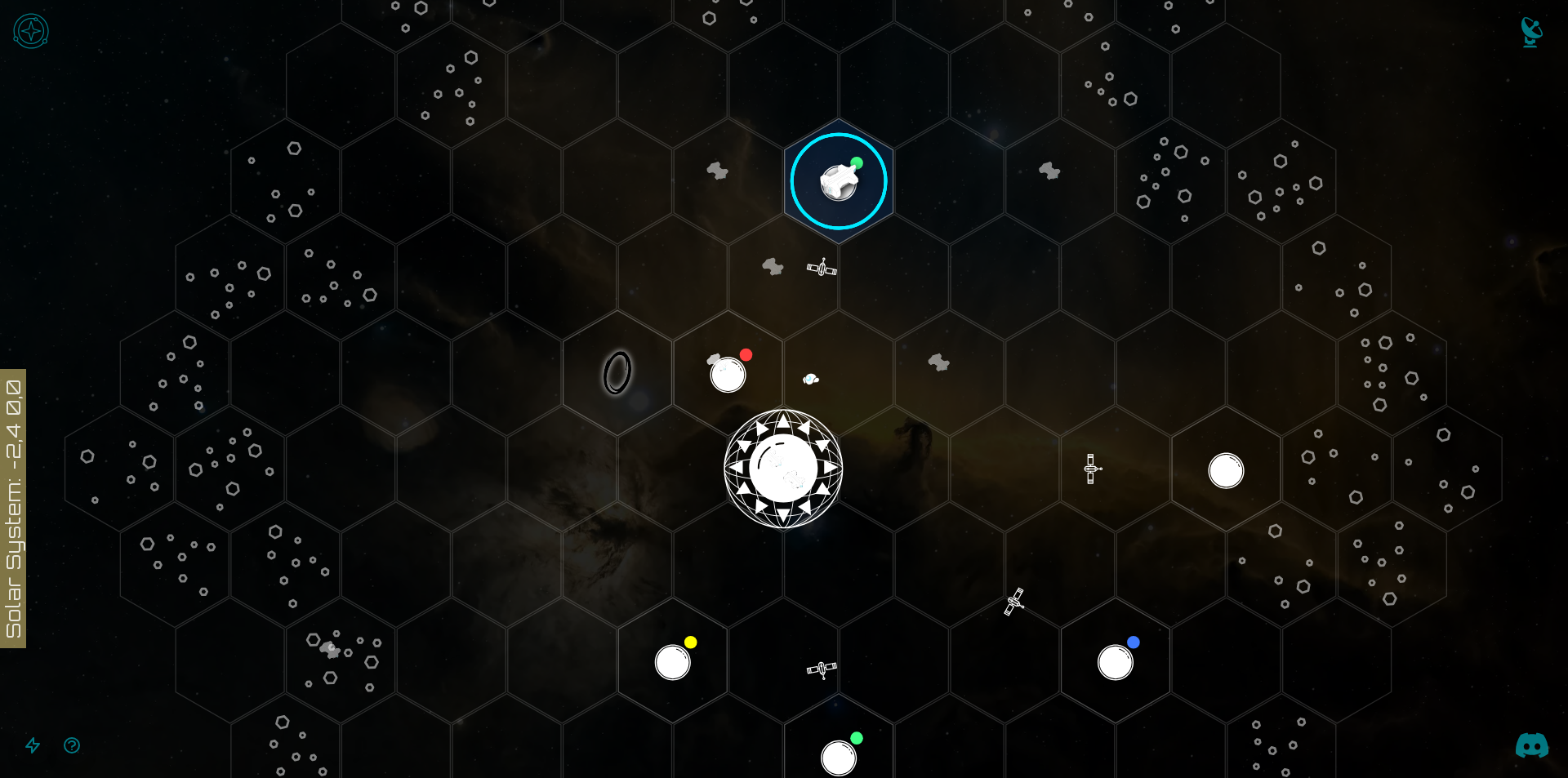
click at [1526, 36] on img "Notifications" at bounding box center [1532, 35] width 66 height 66
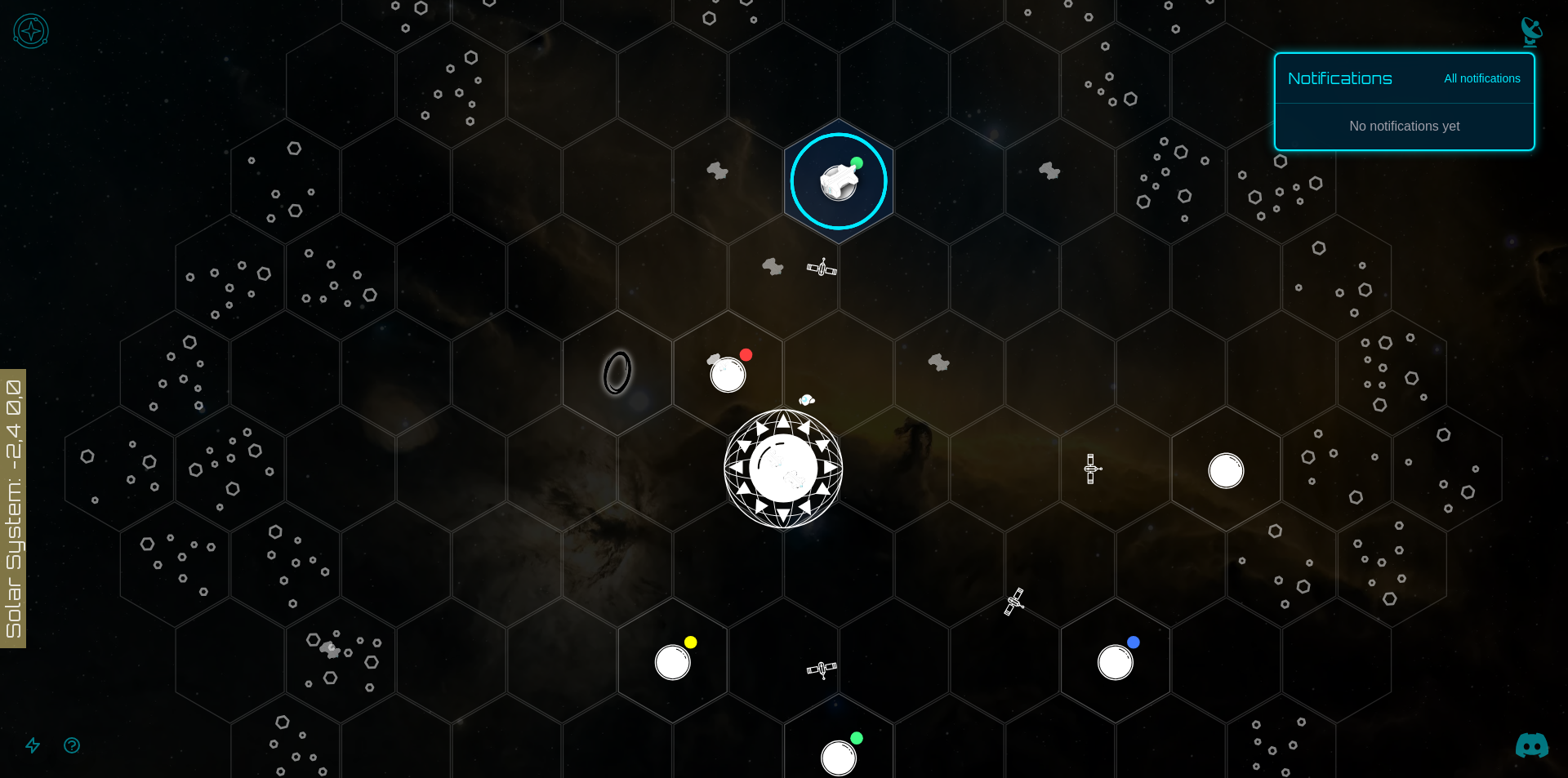
click at [897, 129] on div at bounding box center [784, 389] width 1568 height 778
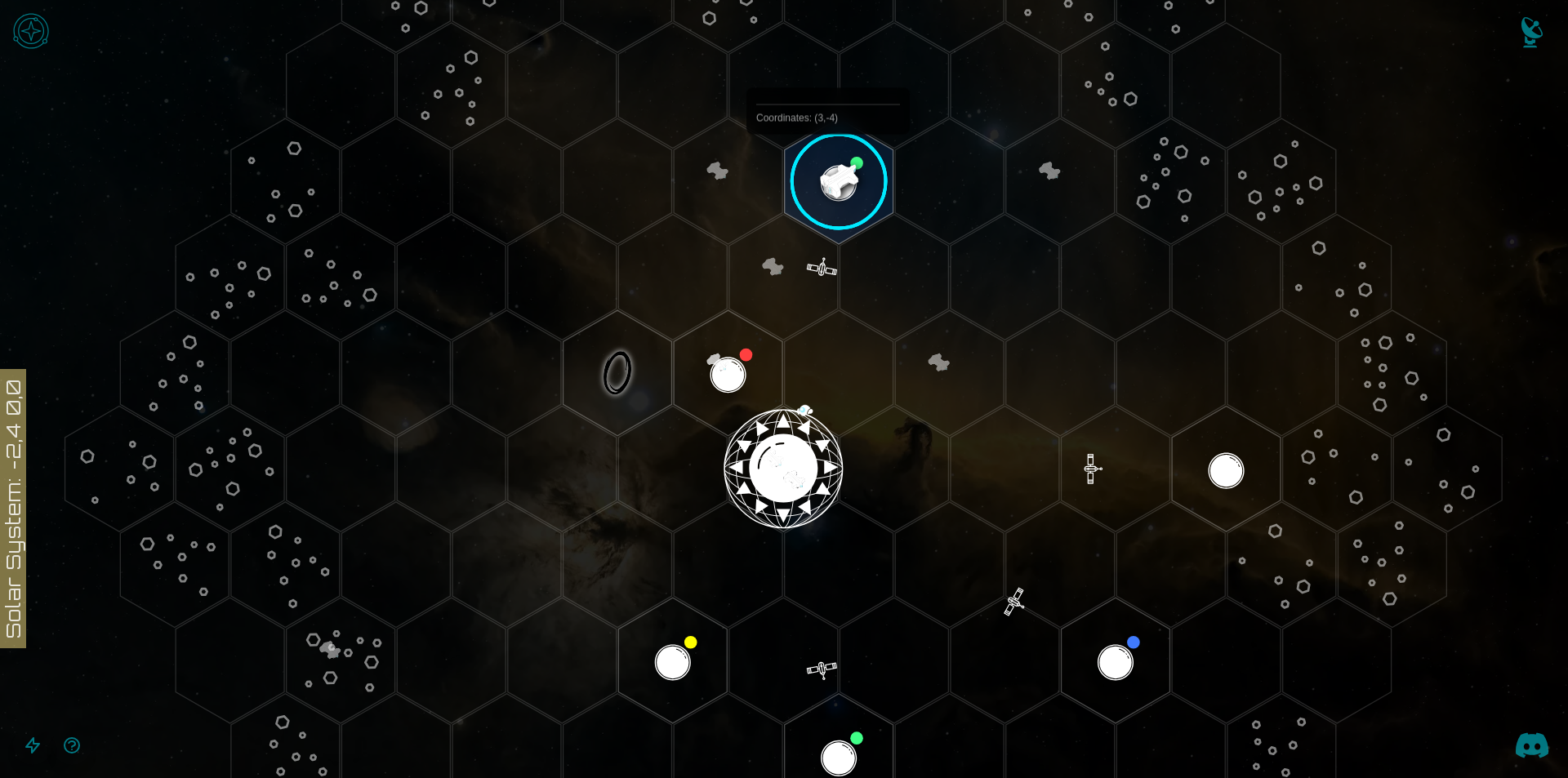
click at [826, 173] on image at bounding box center [839, 181] width 128 height 128
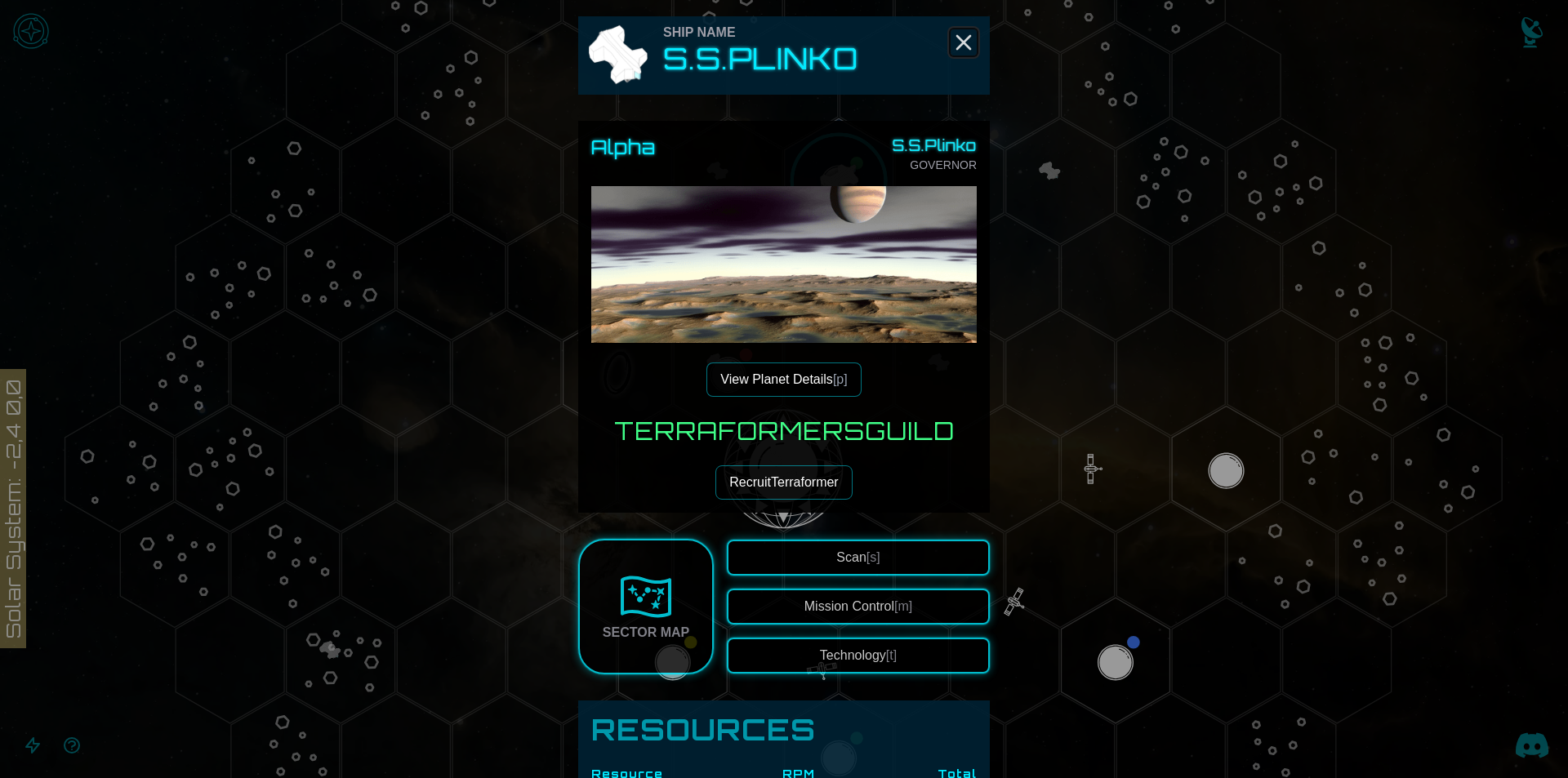
click at [950, 41] on icon "Close" at bounding box center [963, 42] width 26 height 26
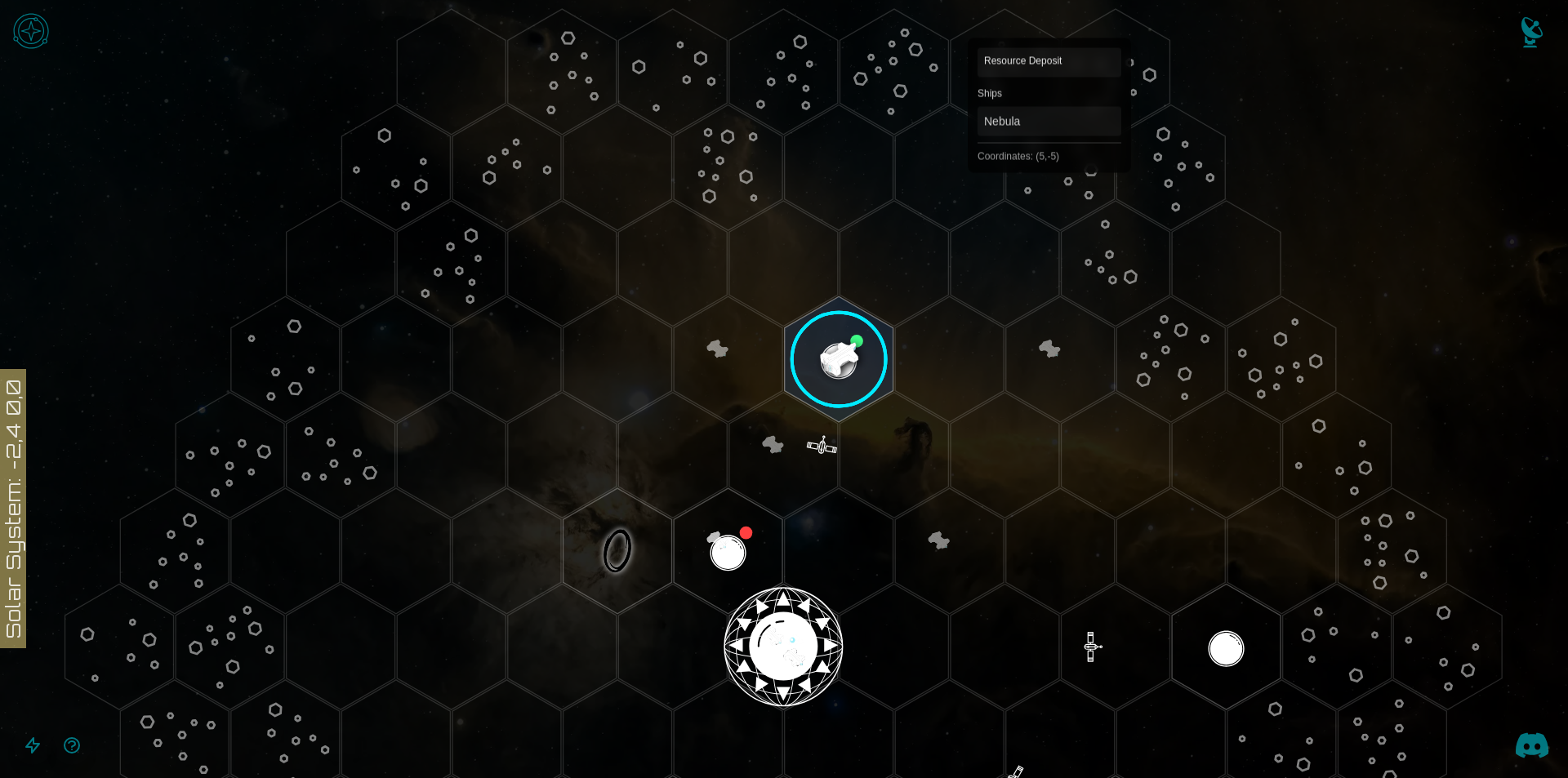
scroll to position [0, 0]
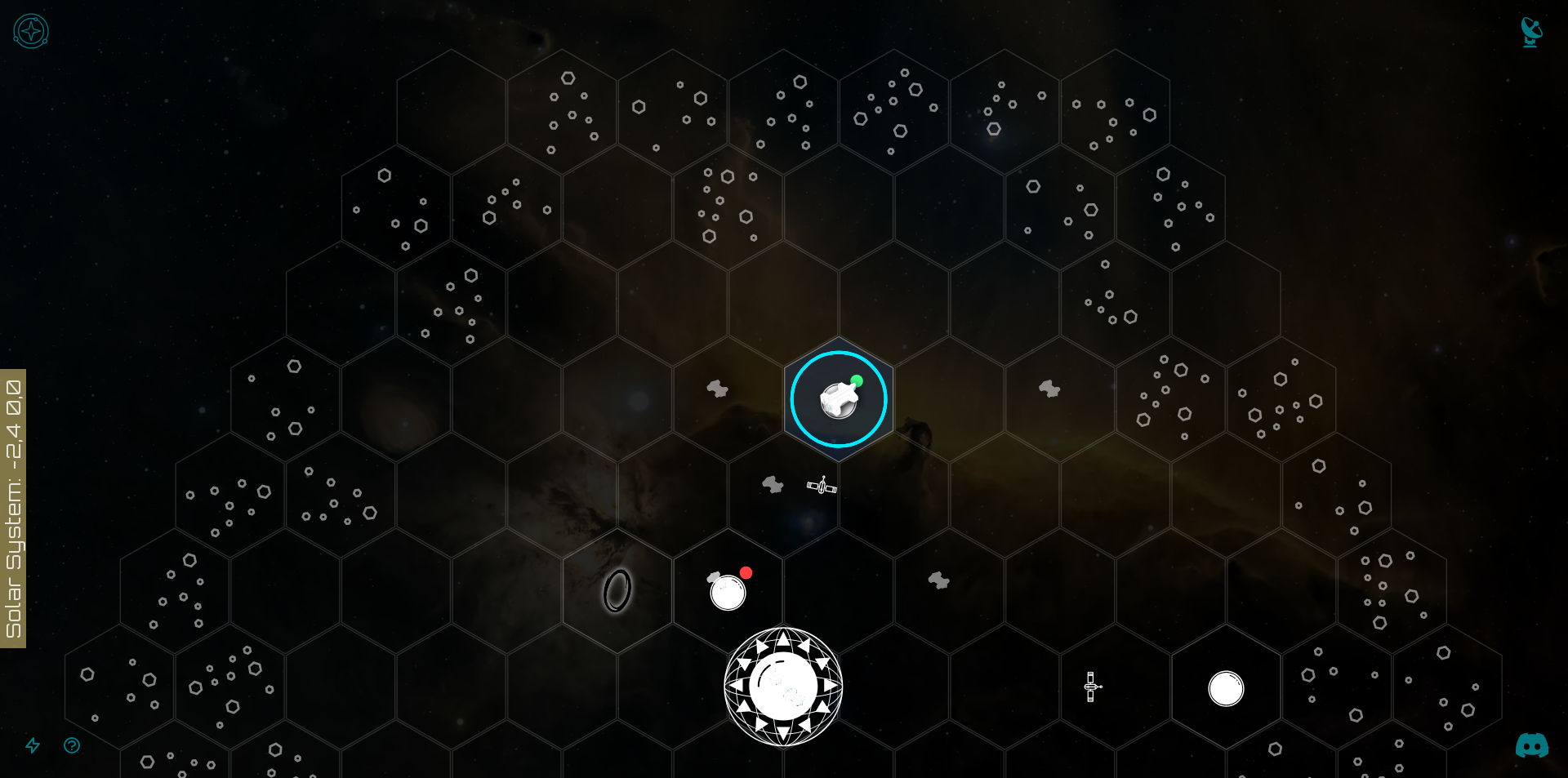
click at [1530, 35] on img "Notifications" at bounding box center [1532, 35] width 66 height 66
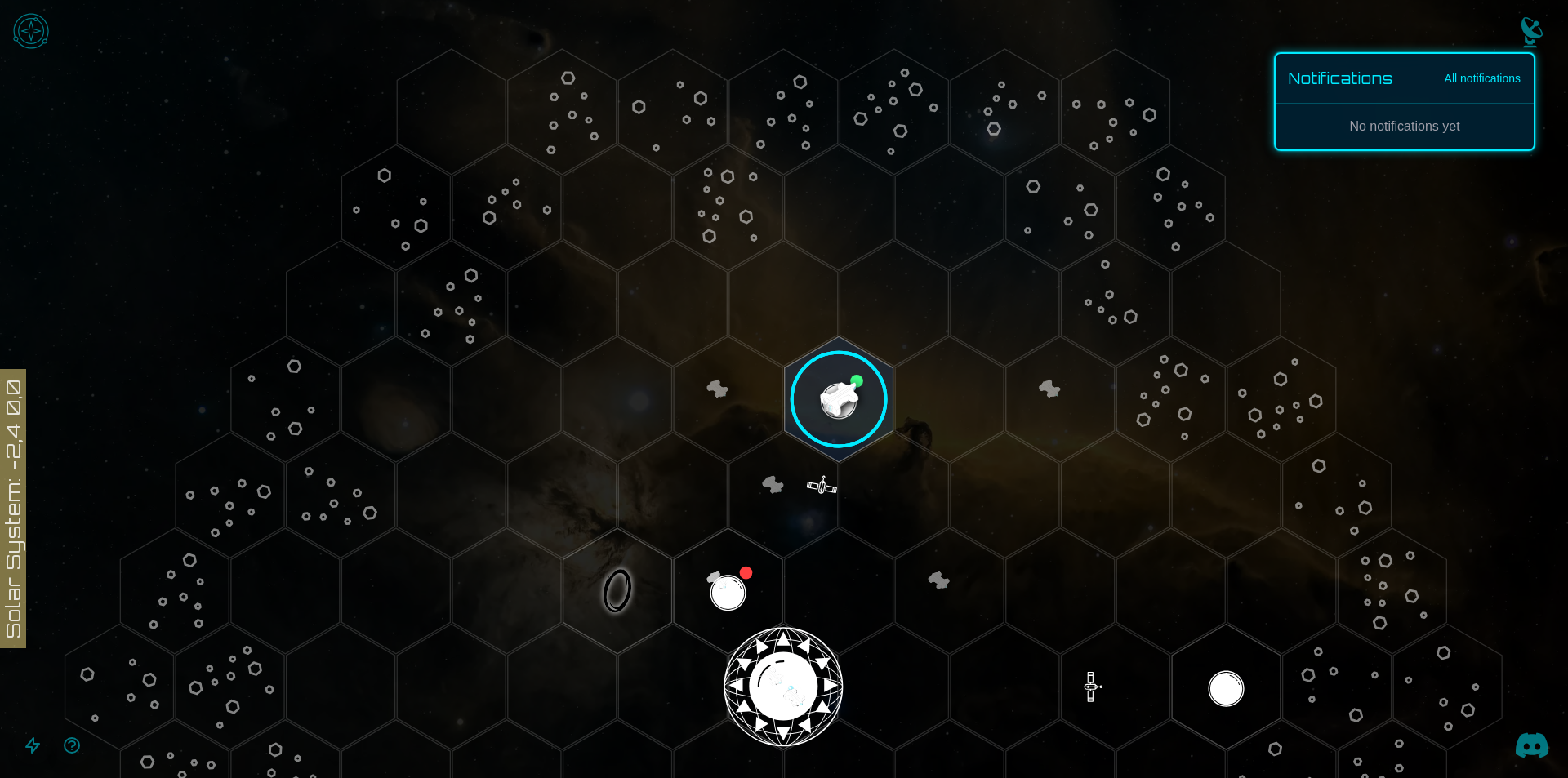
drag, startPoint x: 1115, startPoint y: 114, endPoint x: 1103, endPoint y: 114, distance: 12.0
click at [1110, 114] on div at bounding box center [784, 389] width 1568 height 778
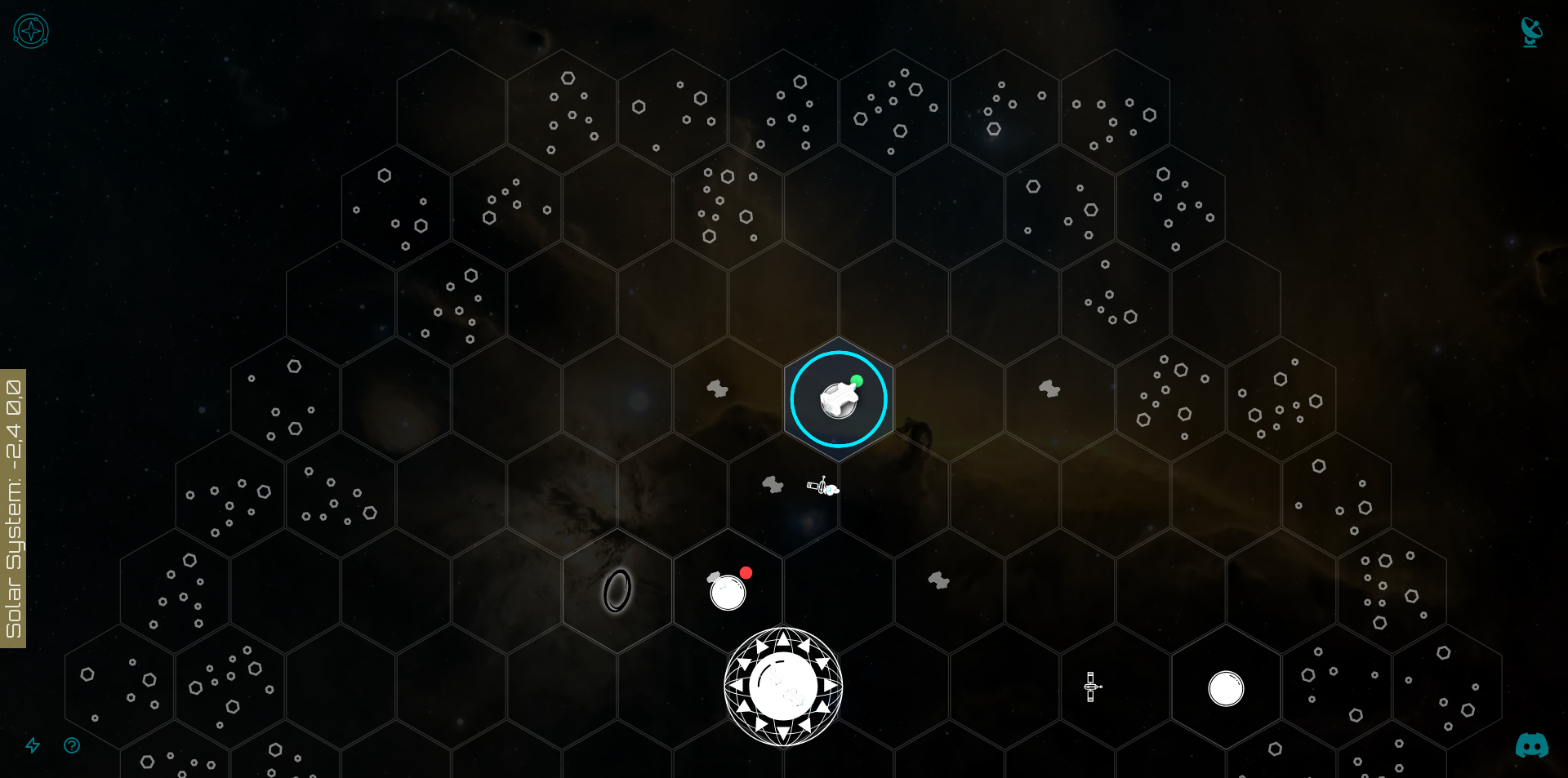
click at [1298, 192] on icon at bounding box center [784, 687] width 1568 height 1375
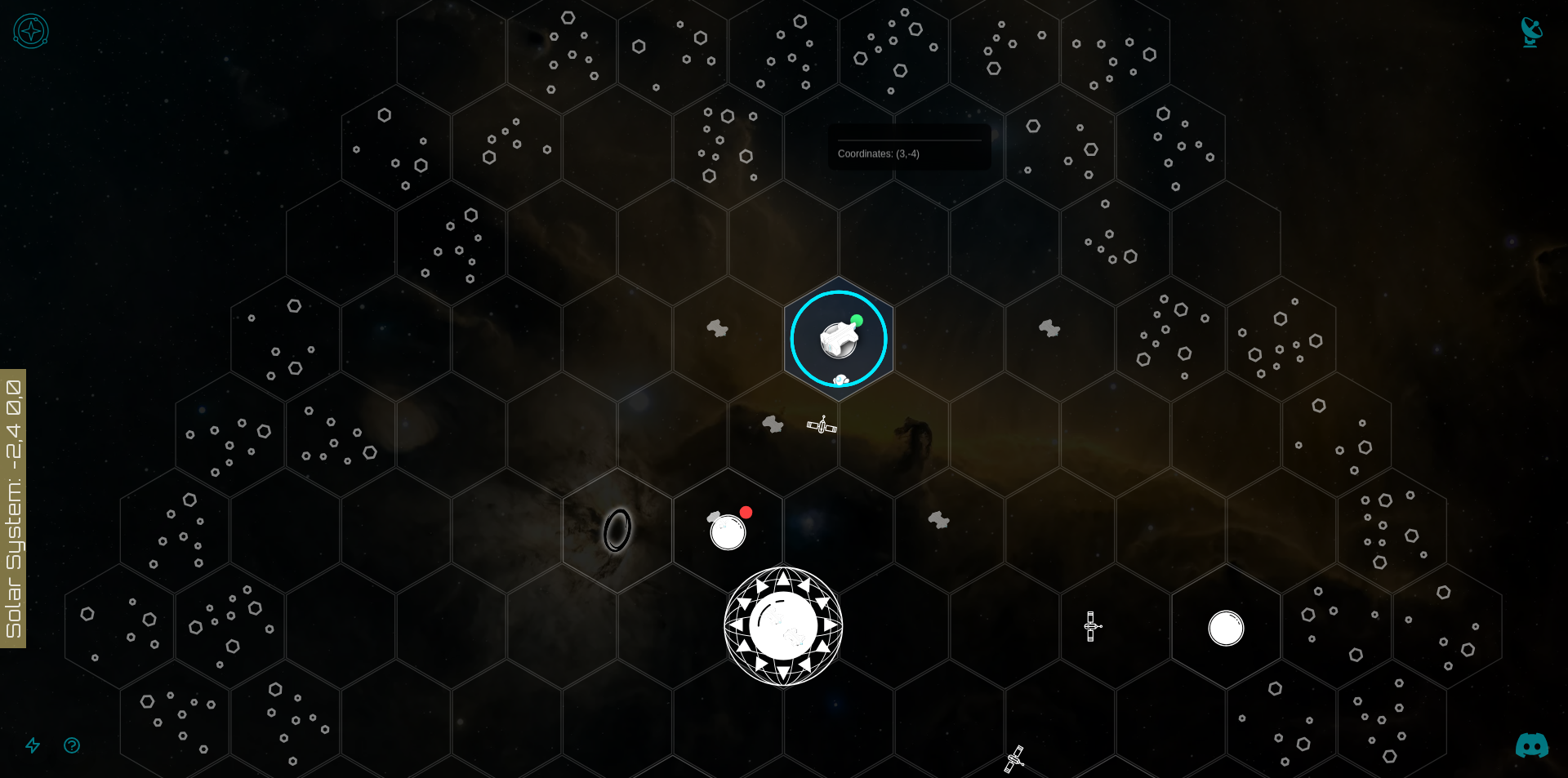
scroll to position [218, 0]
